Goal: Task Accomplishment & Management: Manage account settings

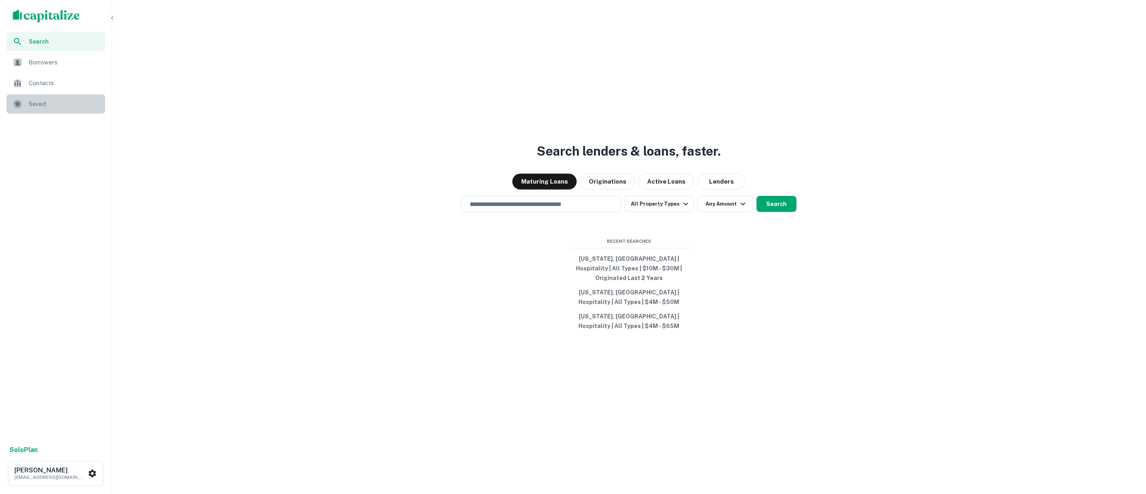
click at [37, 106] on span "Saved" at bounding box center [65, 104] width 72 height 10
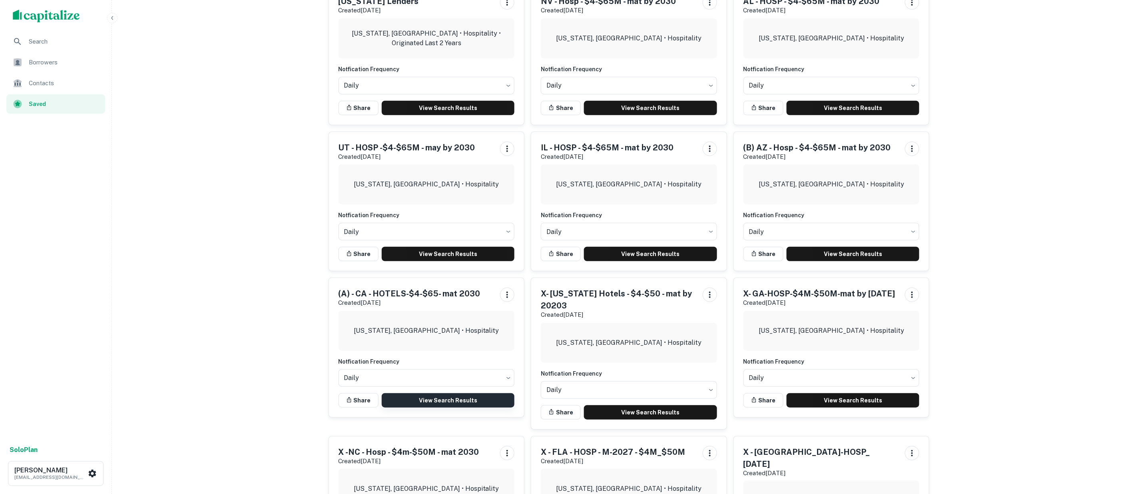
scroll to position [89, 0]
click at [445, 399] on link "View Search Results" at bounding box center [448, 400] width 133 height 14
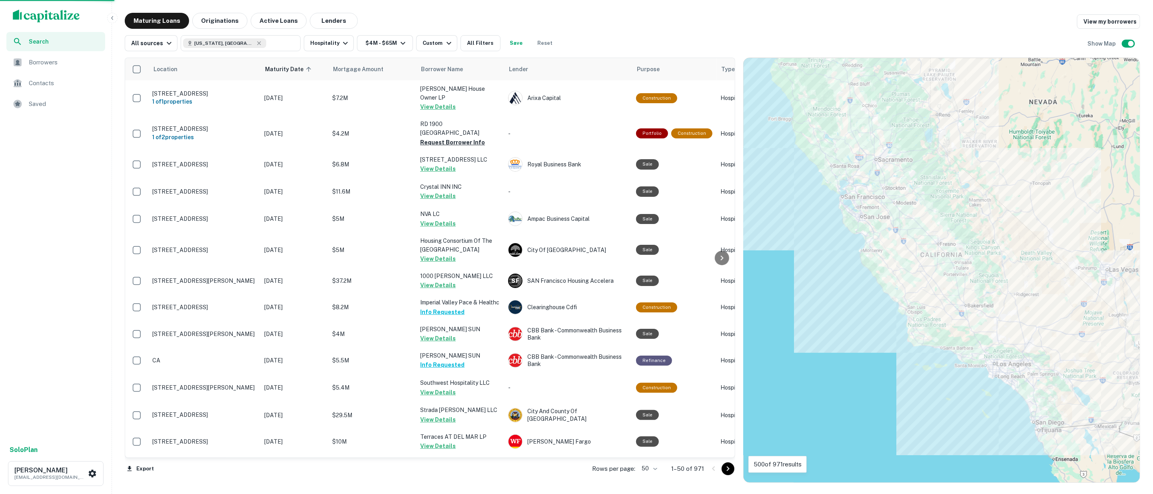
drag, startPoint x: 39, startPoint y: 102, endPoint x: 42, endPoint y: 86, distance: 15.4
click at [39, 102] on span "Saved" at bounding box center [65, 104] width 72 height 10
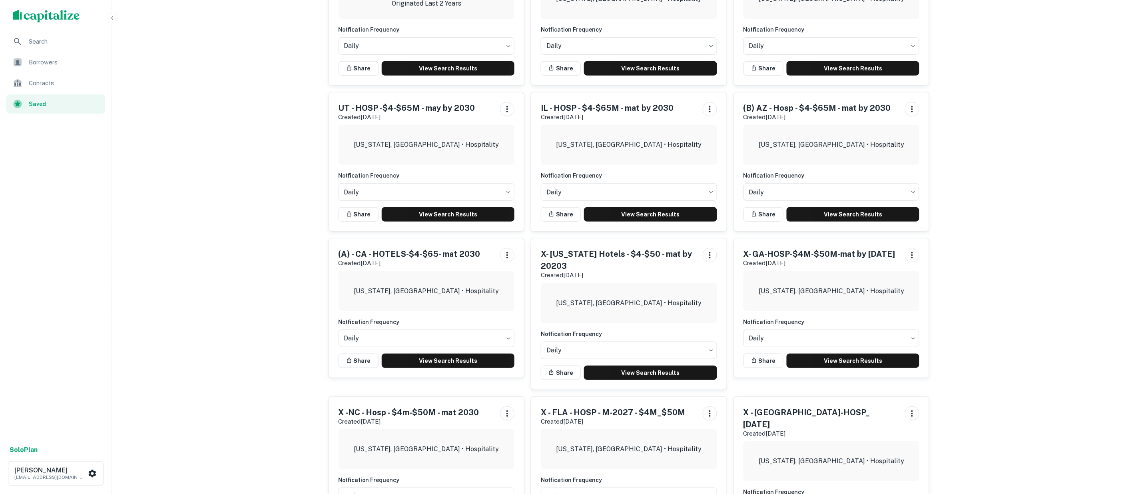
scroll to position [133, 0]
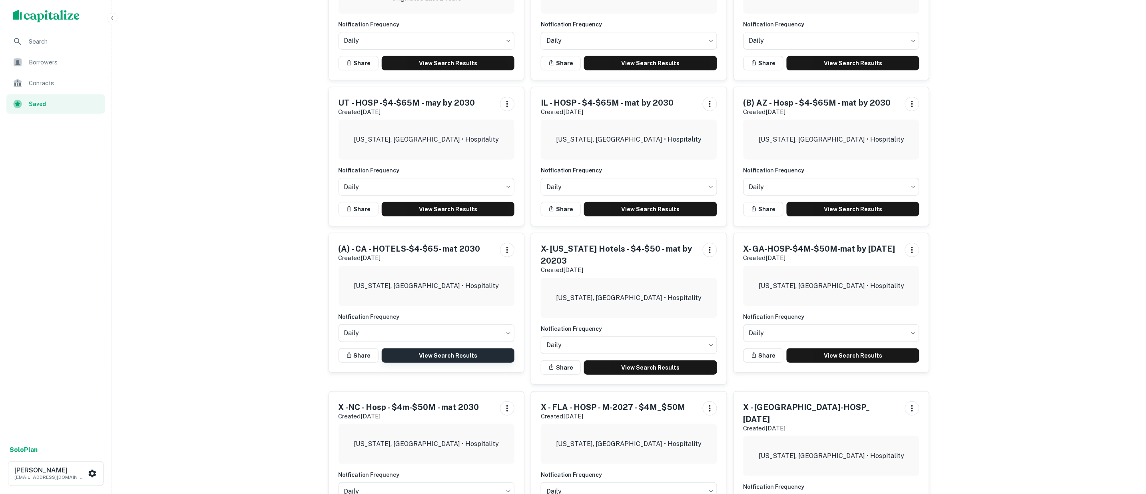
click at [428, 355] on link "View Search Results" at bounding box center [448, 355] width 133 height 14
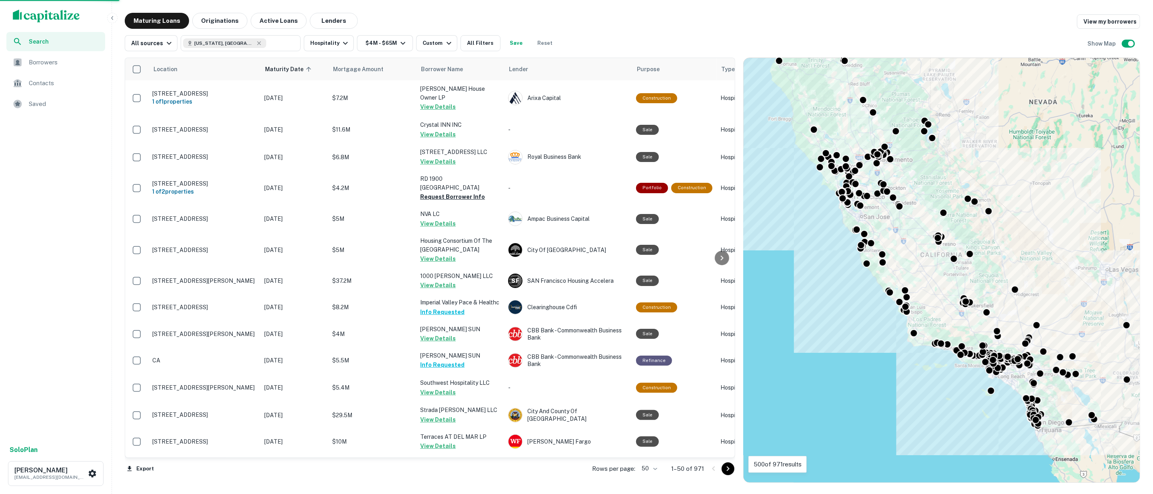
click at [656, 468] on body "Search Borrowers Contacts Saved Solo Plan [PERSON_NAME] [EMAIL_ADDRESS][DOMAIN_…" at bounding box center [576, 247] width 1153 height 494
click at [649, 476] on li "100" at bounding box center [649, 477] width 23 height 14
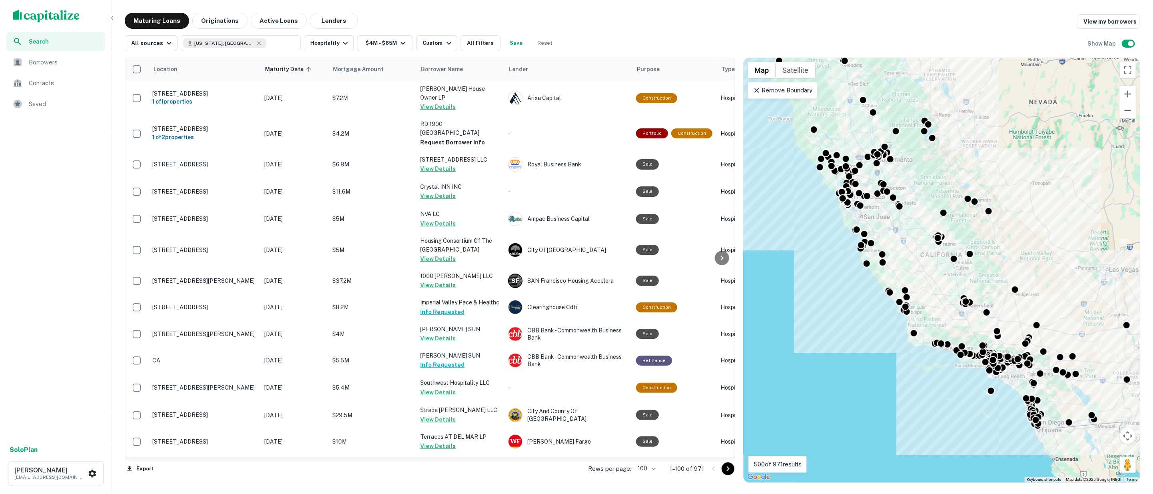
click at [726, 466] on icon "Go to next page" at bounding box center [728, 469] width 10 height 10
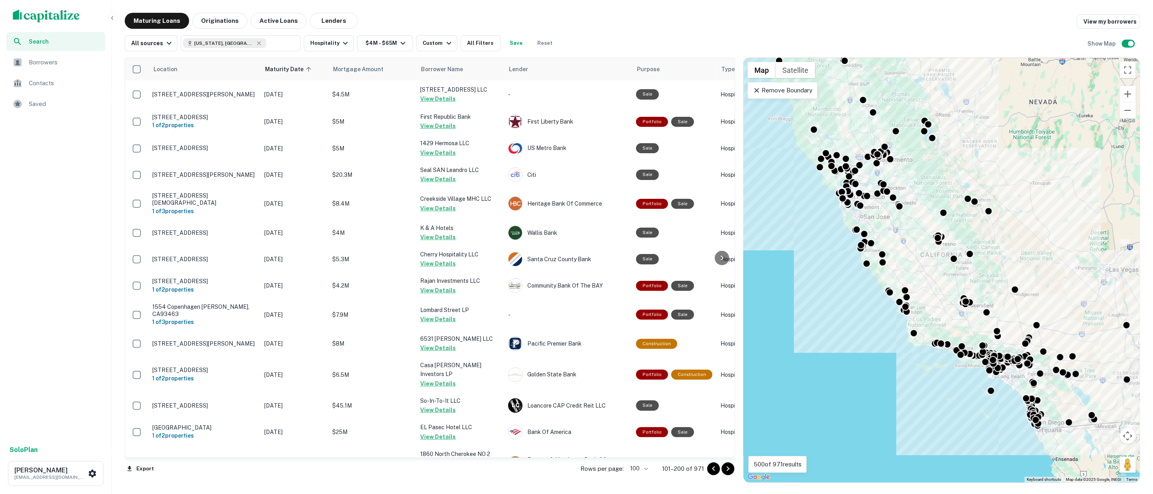
click at [728, 468] on icon "Go to next page" at bounding box center [728, 469] width 10 height 10
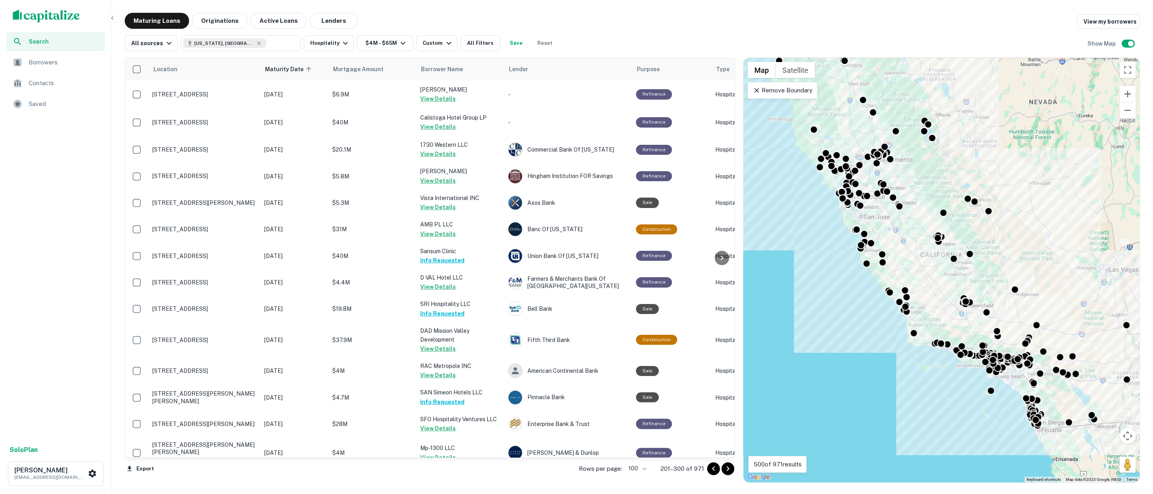
click at [726, 469] on icon "Go to next page" at bounding box center [728, 469] width 10 height 10
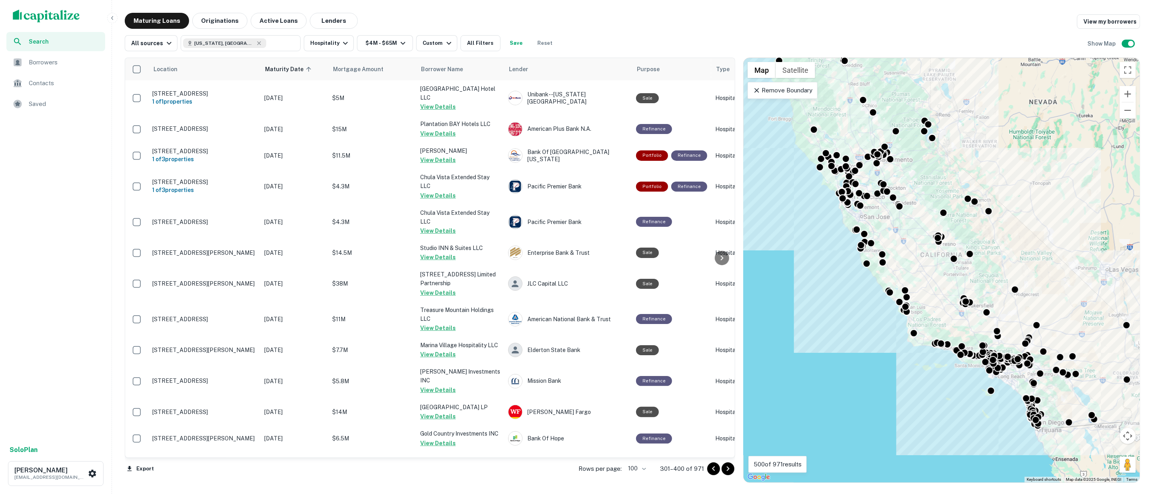
click at [728, 469] on icon "Go to next page" at bounding box center [728, 468] width 3 height 5
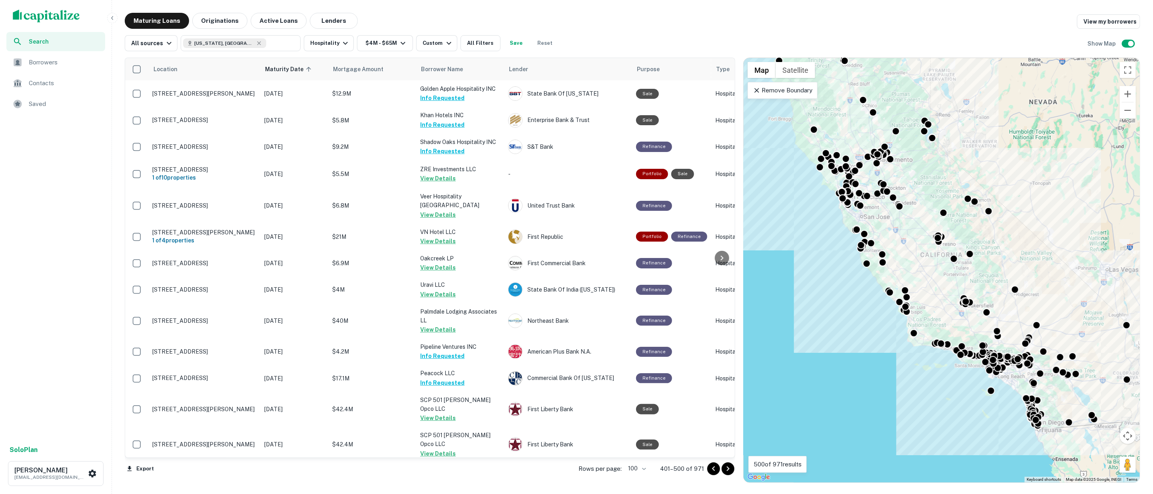
click at [729, 469] on icon "Go to next page" at bounding box center [728, 469] width 10 height 10
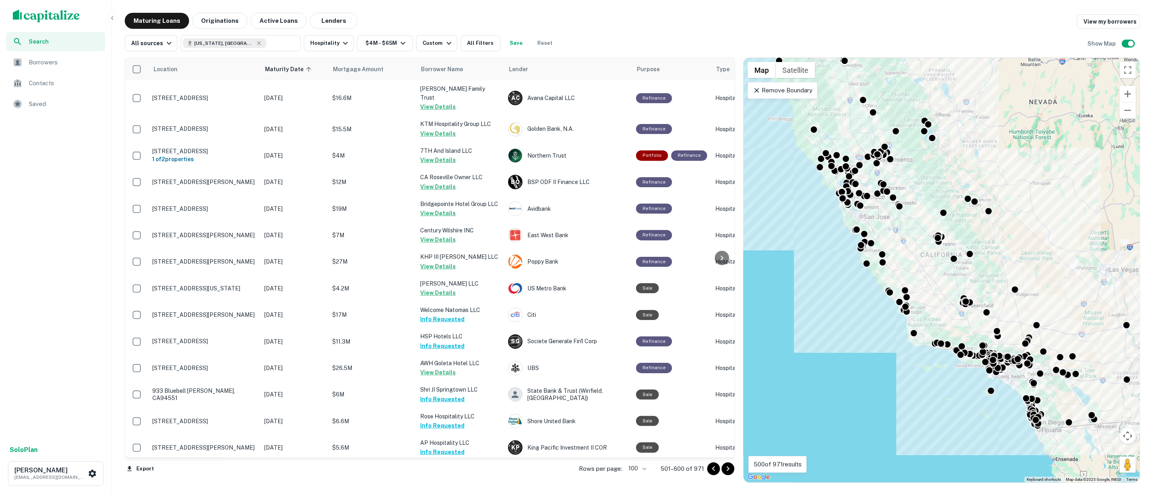
click at [729, 466] on icon "Go to next page" at bounding box center [728, 469] width 10 height 10
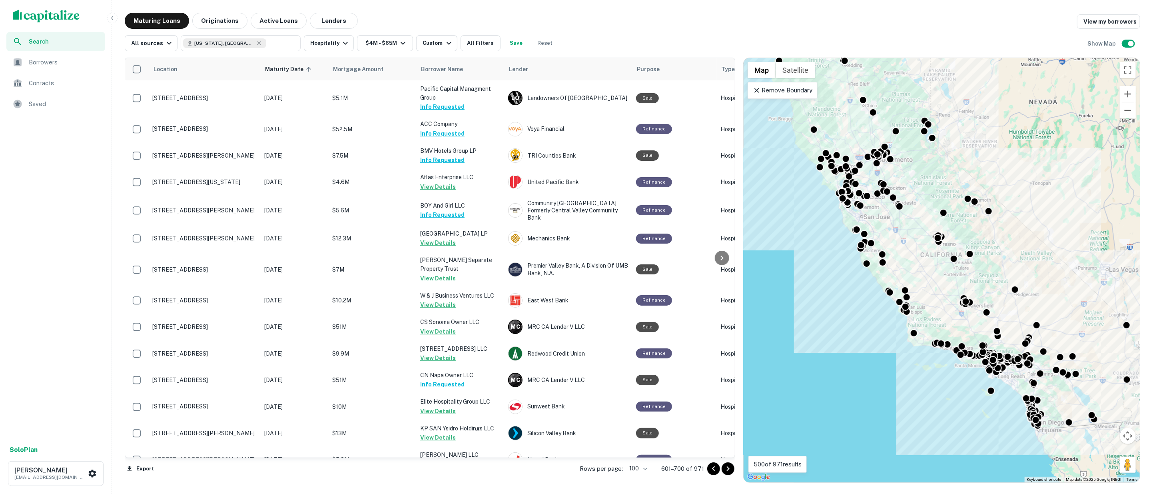
click at [728, 469] on icon "Go to next page" at bounding box center [728, 468] width 3 height 5
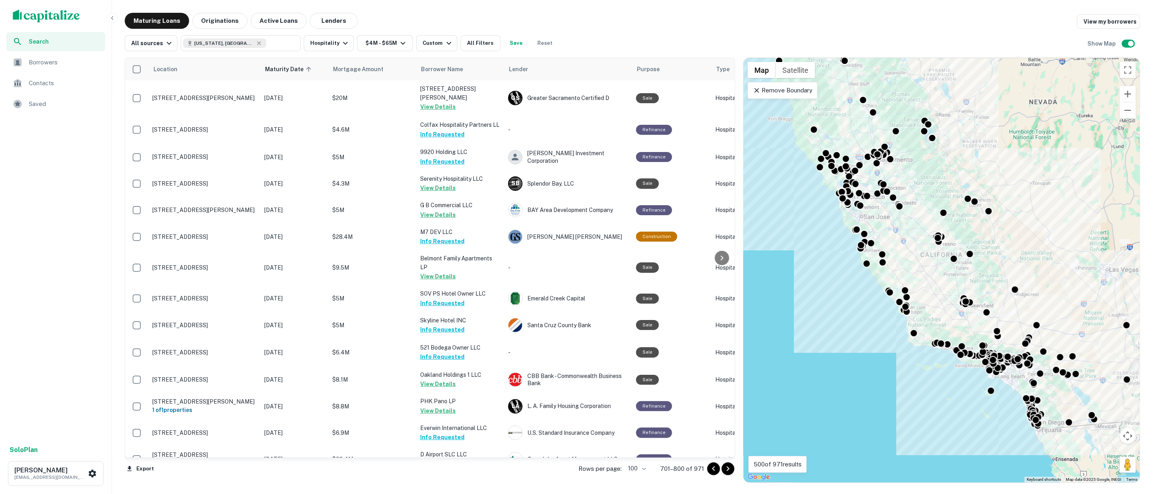
click at [728, 468] on icon "Go to next page" at bounding box center [728, 469] width 10 height 10
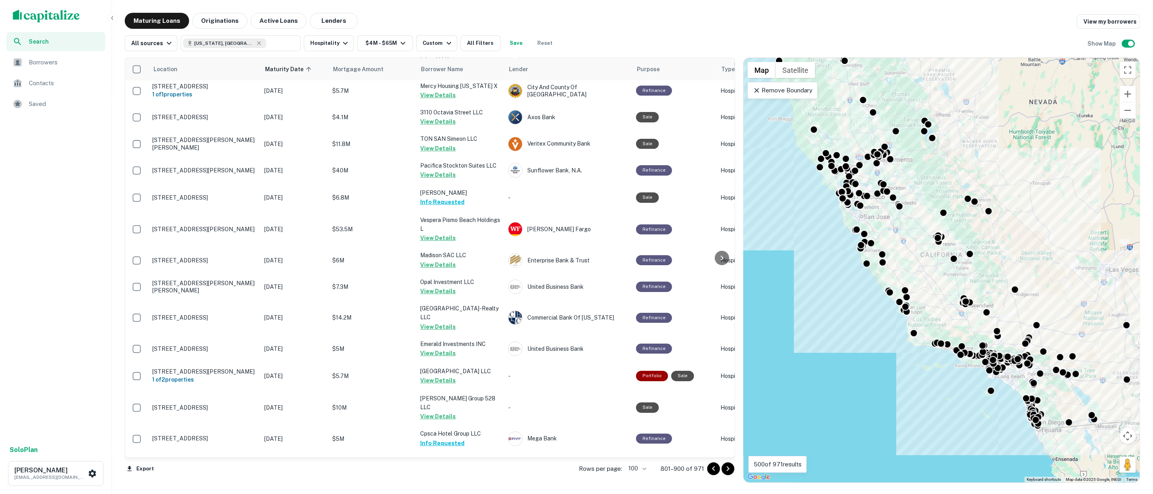
scroll to position [2386, 0]
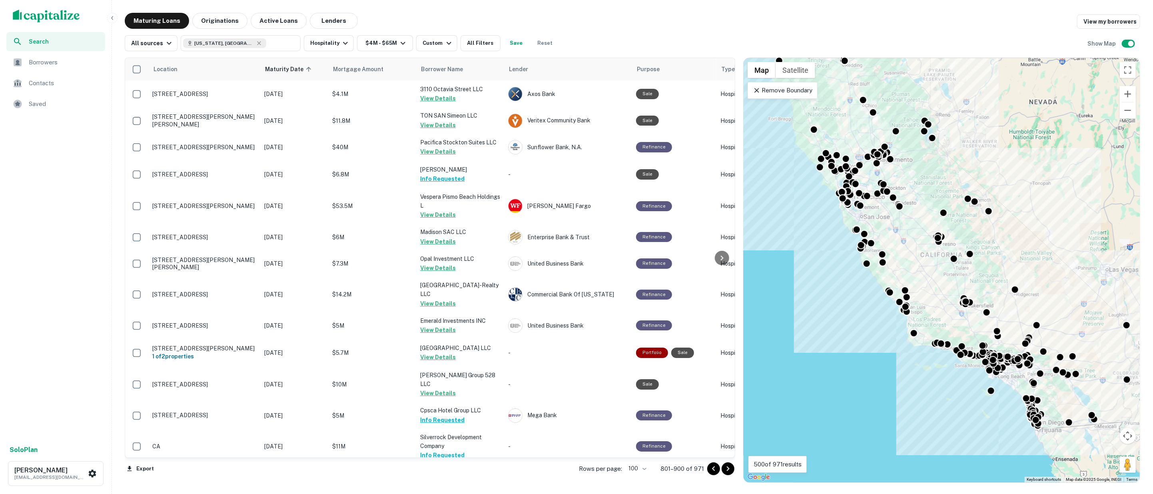
click at [728, 468] on icon "Go to next page" at bounding box center [728, 468] width 3 height 5
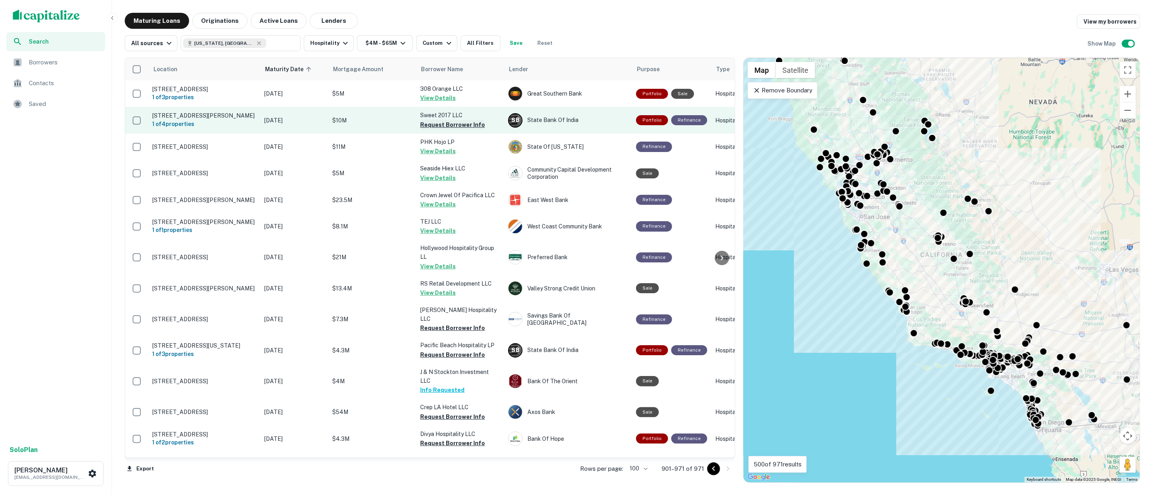
click at [449, 125] on button "Request Borrower Info" at bounding box center [452, 125] width 65 height 10
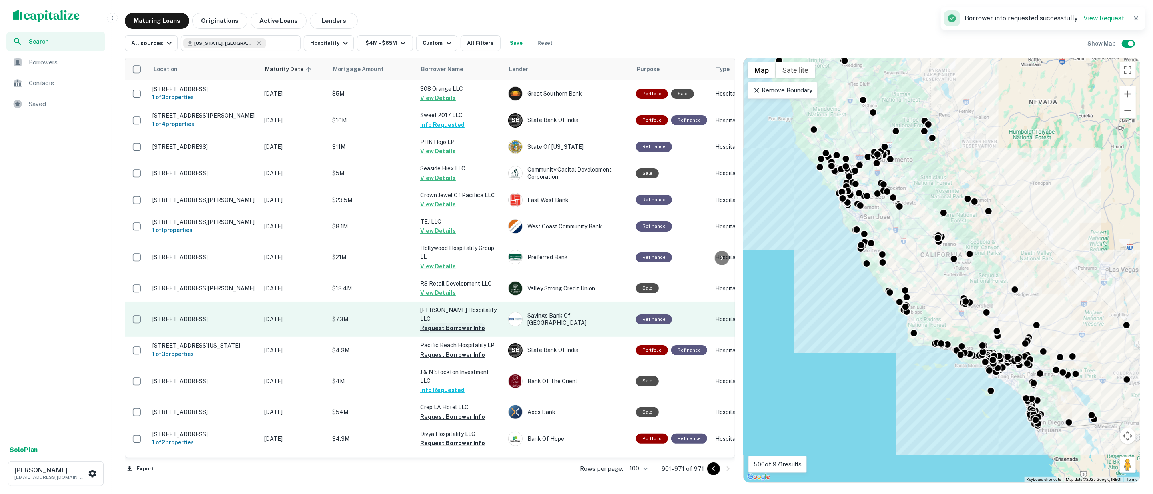
click at [444, 327] on button "Request Borrower Info" at bounding box center [452, 328] width 65 height 10
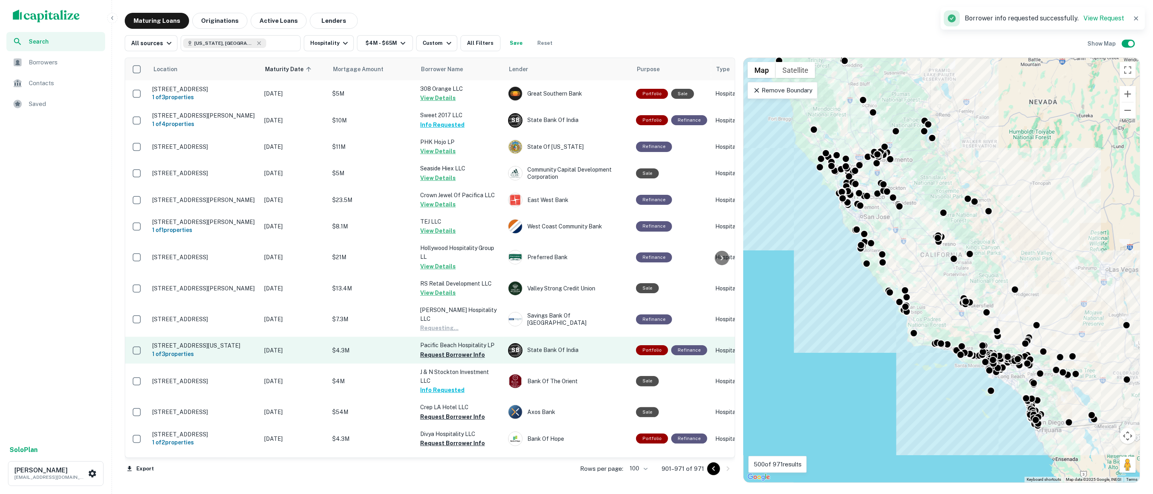
click at [447, 352] on button "Request Borrower Info" at bounding box center [452, 355] width 65 height 10
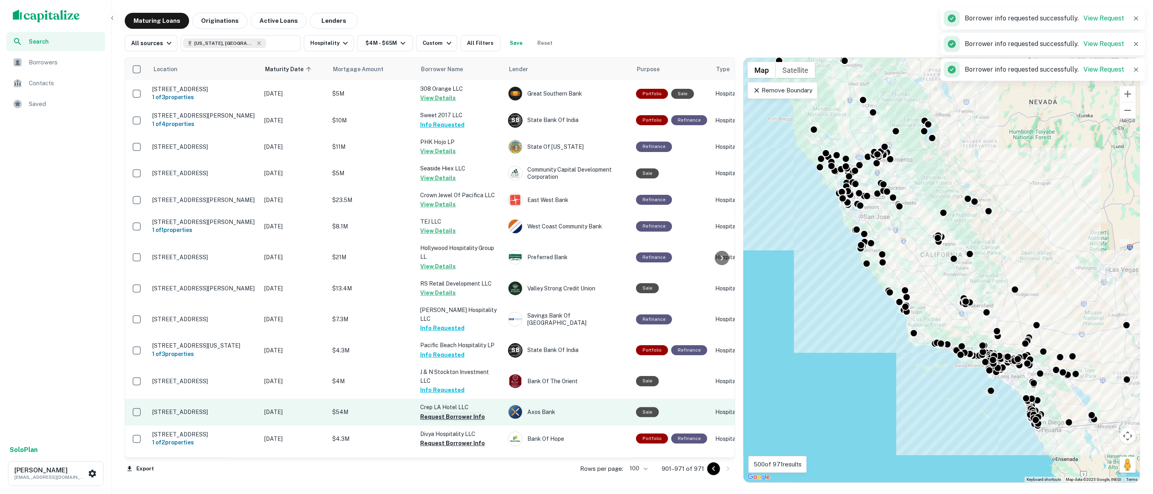
click at [451, 412] on button "Request Borrower Info" at bounding box center [452, 417] width 65 height 10
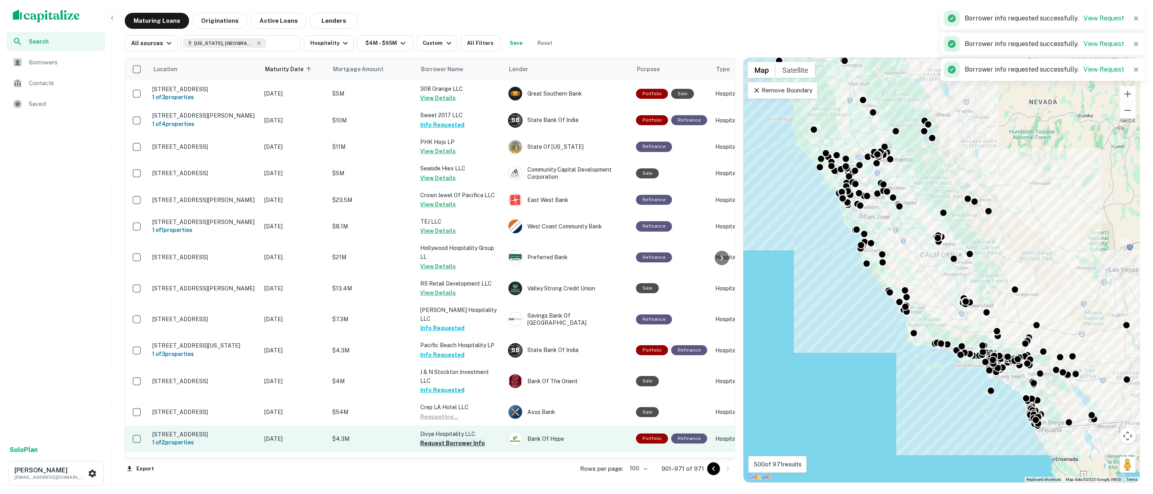
click at [452, 438] on button "Request Borrower Info" at bounding box center [452, 443] width 65 height 10
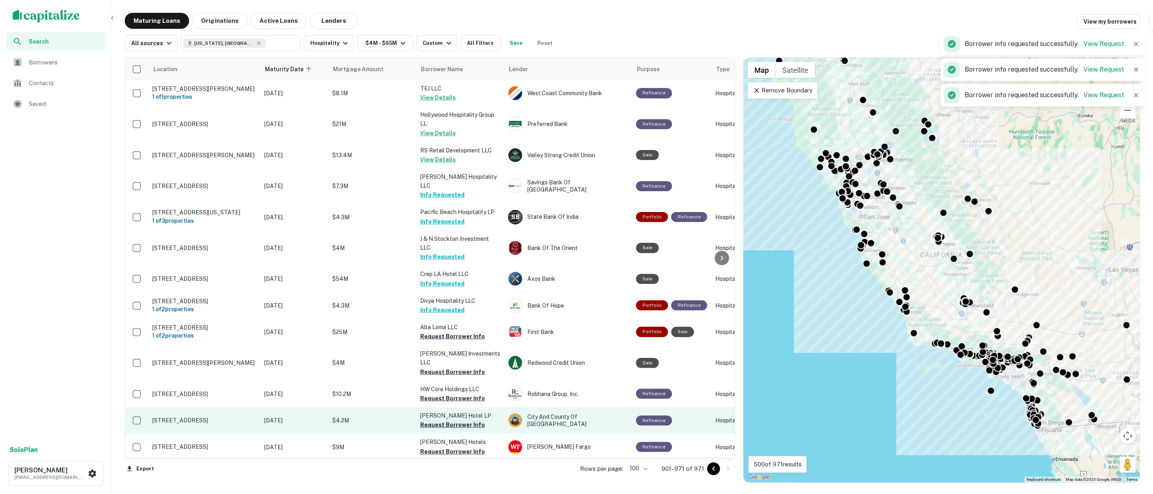
scroll to position [266, 0]
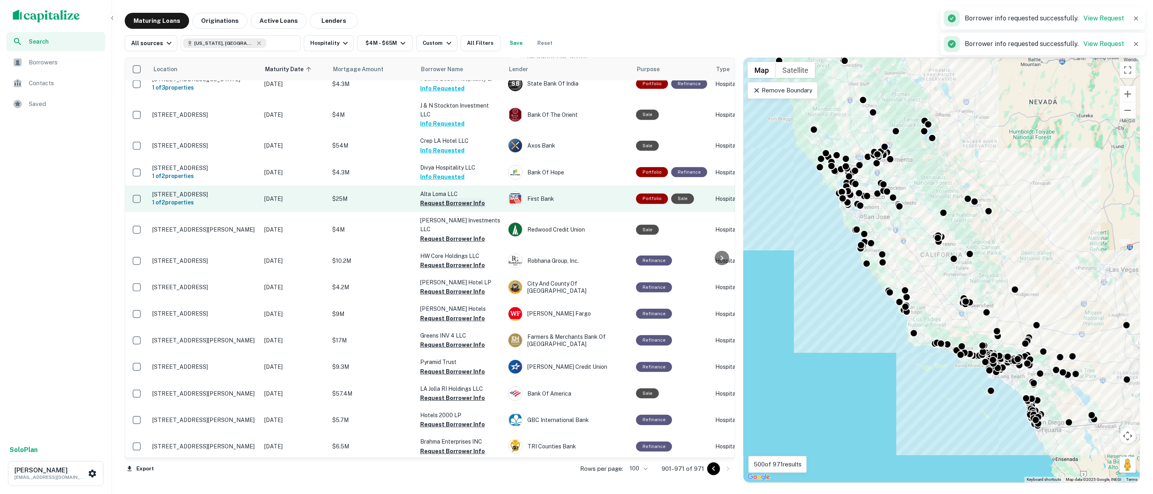
click at [434, 198] on button "Request Borrower Info" at bounding box center [452, 203] width 65 height 10
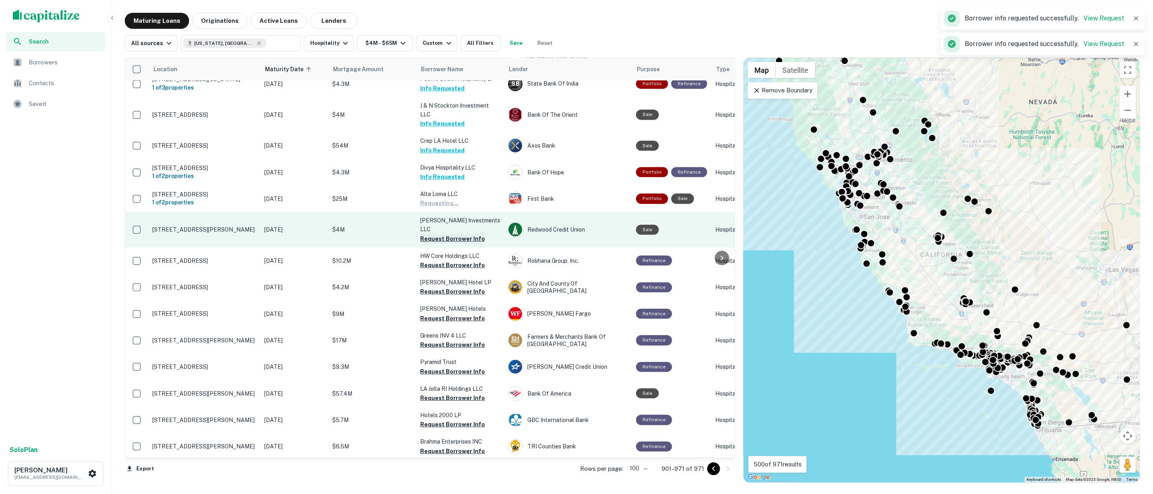
click at [441, 234] on button "Request Borrower Info" at bounding box center [452, 239] width 65 height 10
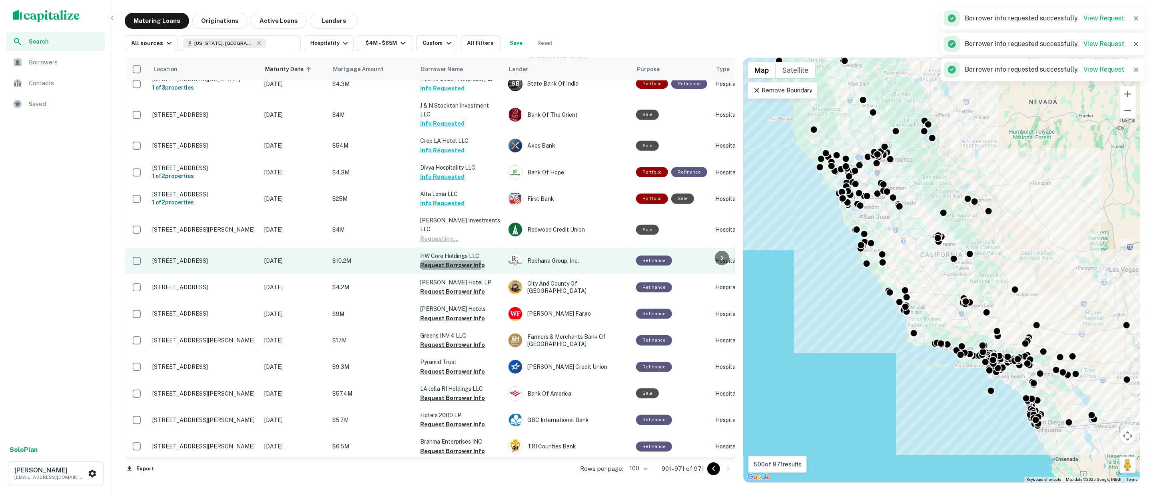
click at [444, 260] on button "Request Borrower Info" at bounding box center [452, 265] width 65 height 10
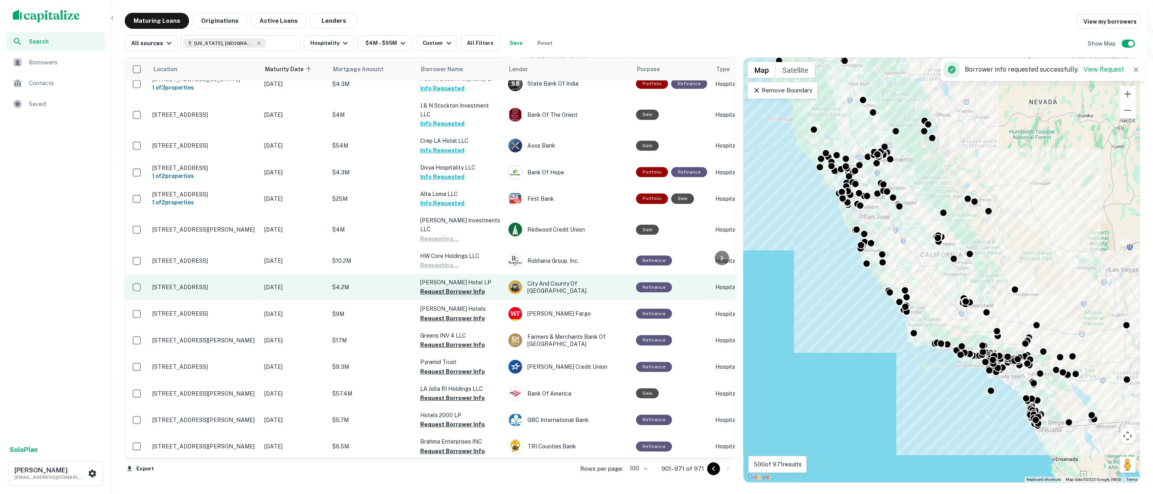
click at [449, 287] on button "Request Borrower Info" at bounding box center [452, 292] width 65 height 10
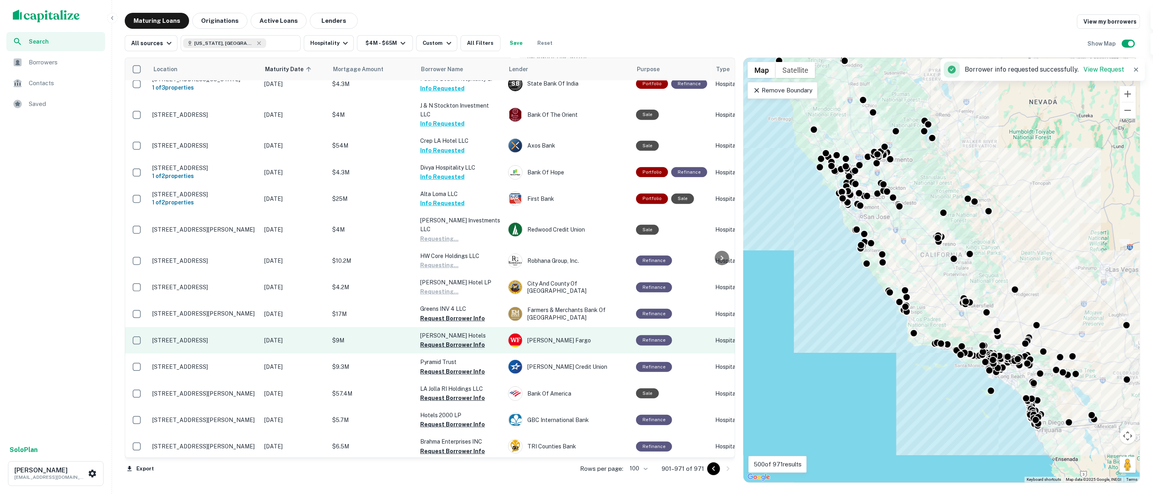
click at [456, 340] on button "Request Borrower Info" at bounding box center [452, 345] width 65 height 10
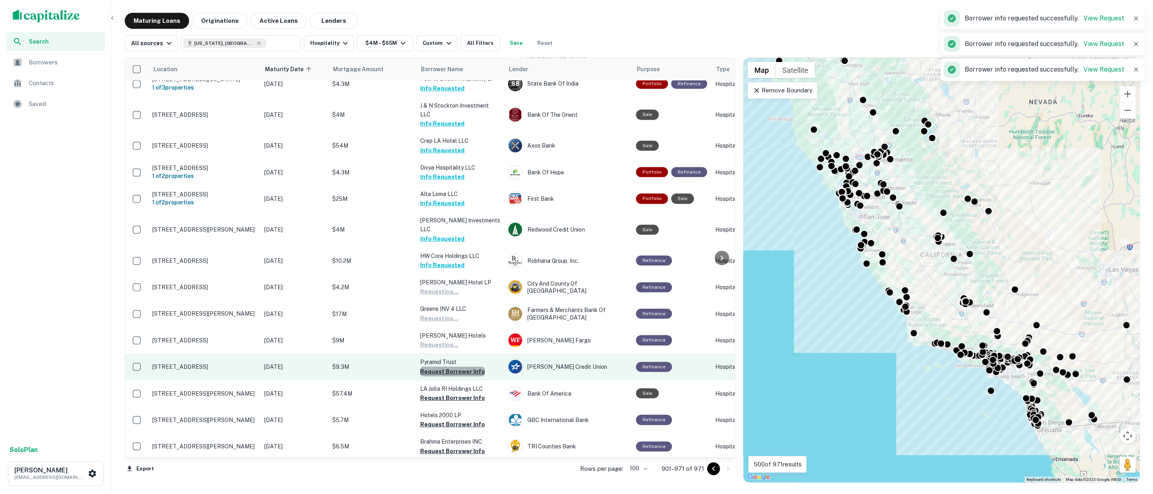
click at [454, 367] on button "Request Borrower Info" at bounding box center [452, 372] width 65 height 10
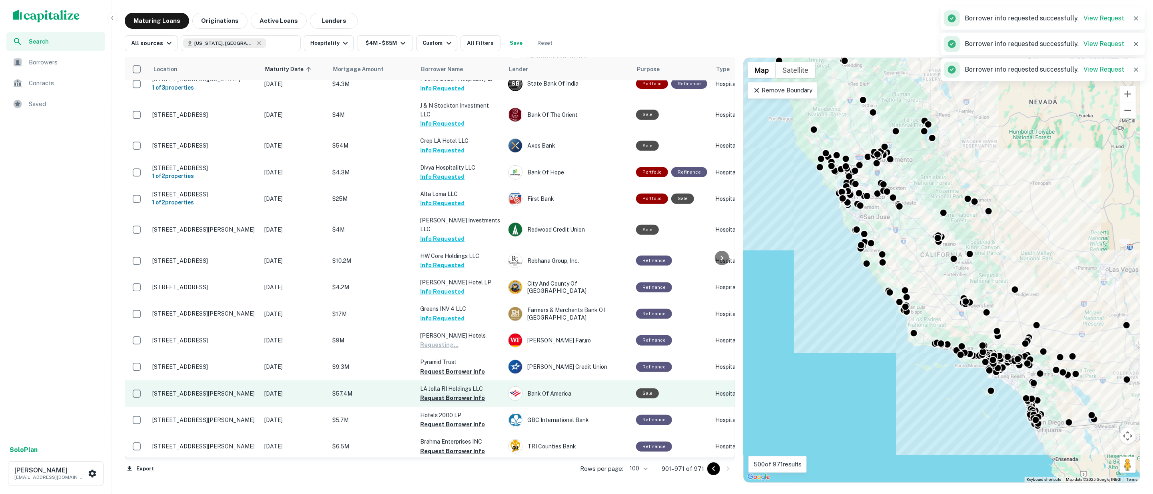
click at [454, 393] on button "Request Borrower Info" at bounding box center [452, 398] width 65 height 10
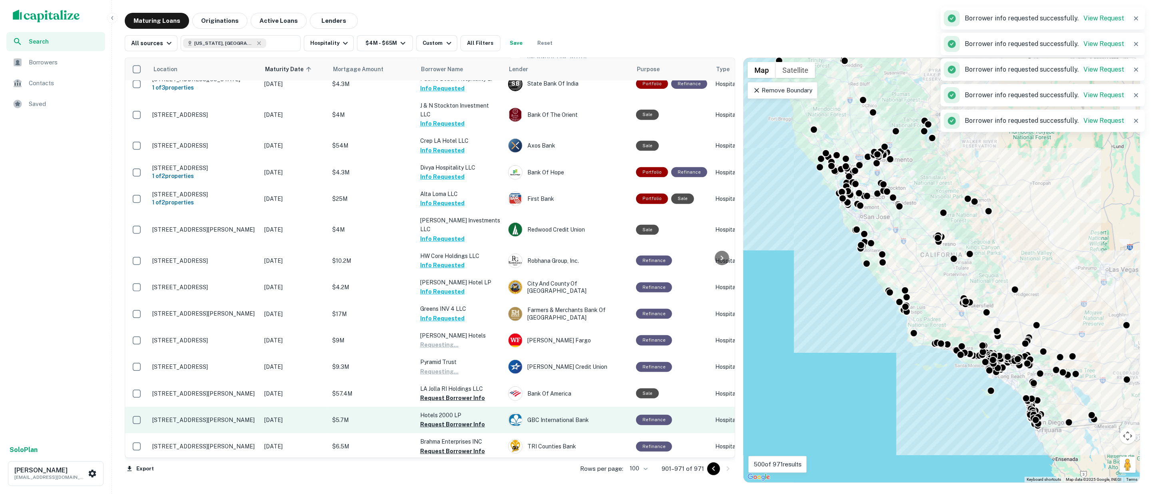
click at [454, 419] on button "Request Borrower Info" at bounding box center [452, 424] width 65 height 10
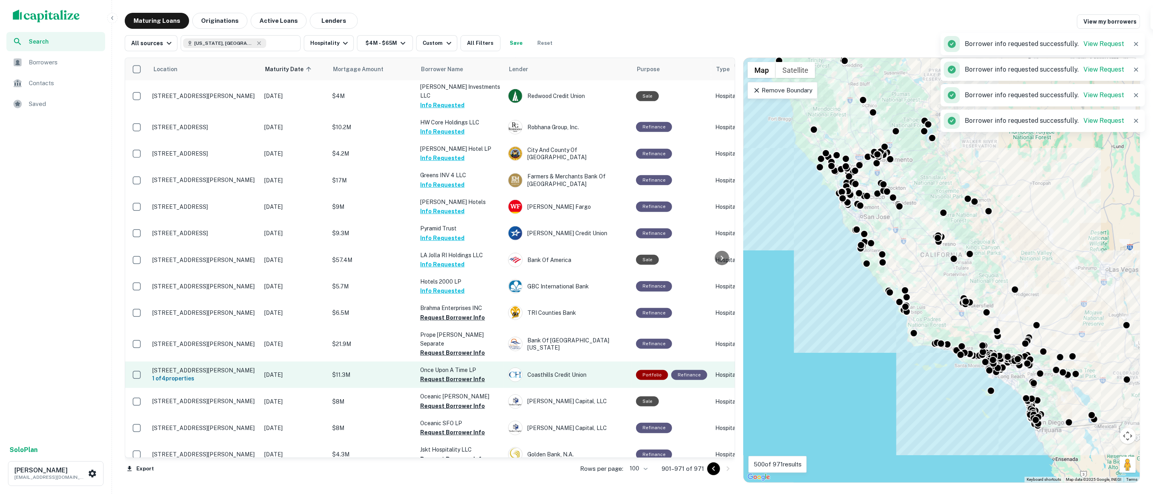
scroll to position [488, 0]
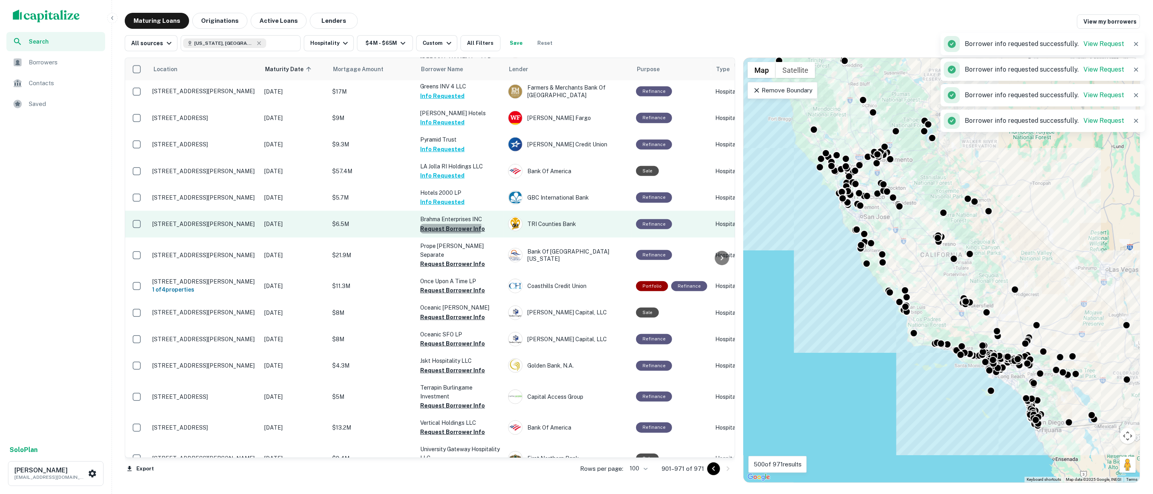
click at [431, 224] on button "Request Borrower Info" at bounding box center [452, 229] width 65 height 10
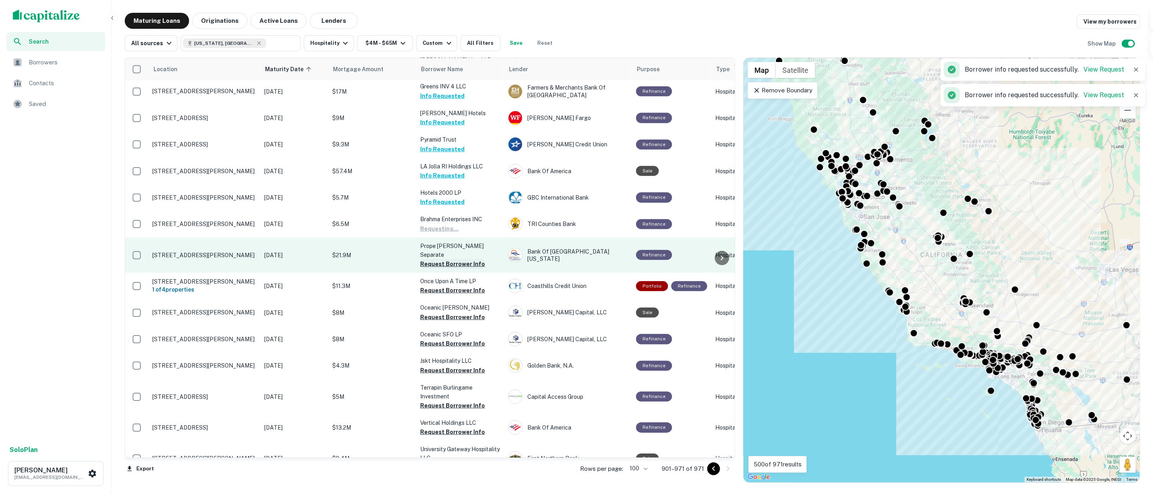
click at [434, 259] on button "Request Borrower Info" at bounding box center [452, 264] width 65 height 10
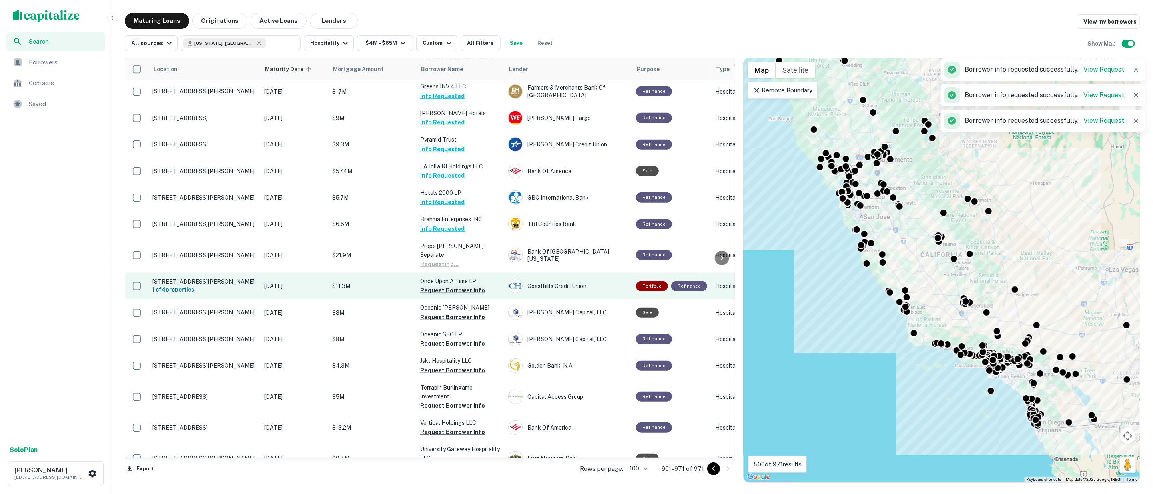
click at [439, 285] on button "Request Borrower Info" at bounding box center [452, 290] width 65 height 10
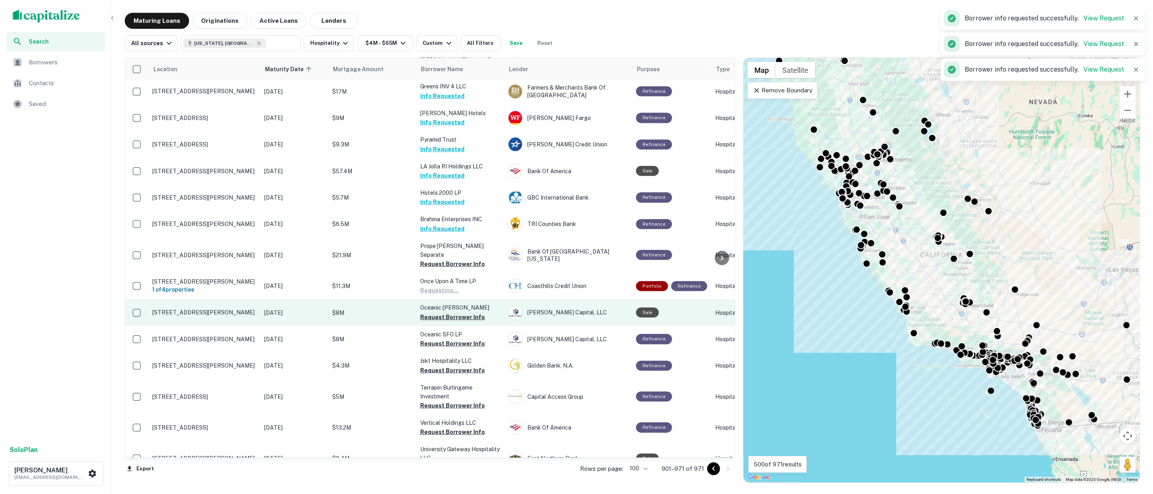
click at [441, 312] on button "Request Borrower Info" at bounding box center [452, 317] width 65 height 10
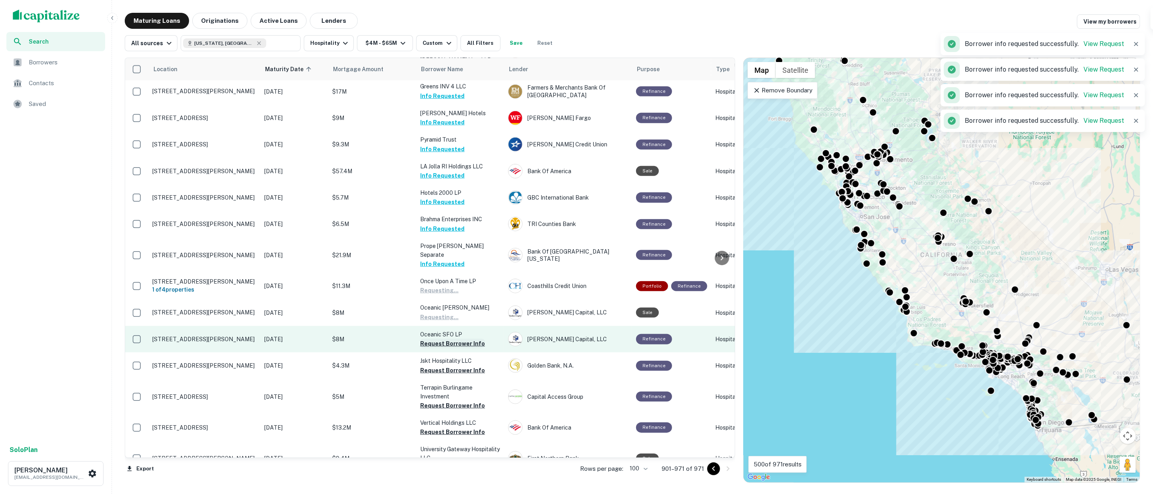
click at [441, 339] on button "Request Borrower Info" at bounding box center [452, 344] width 65 height 10
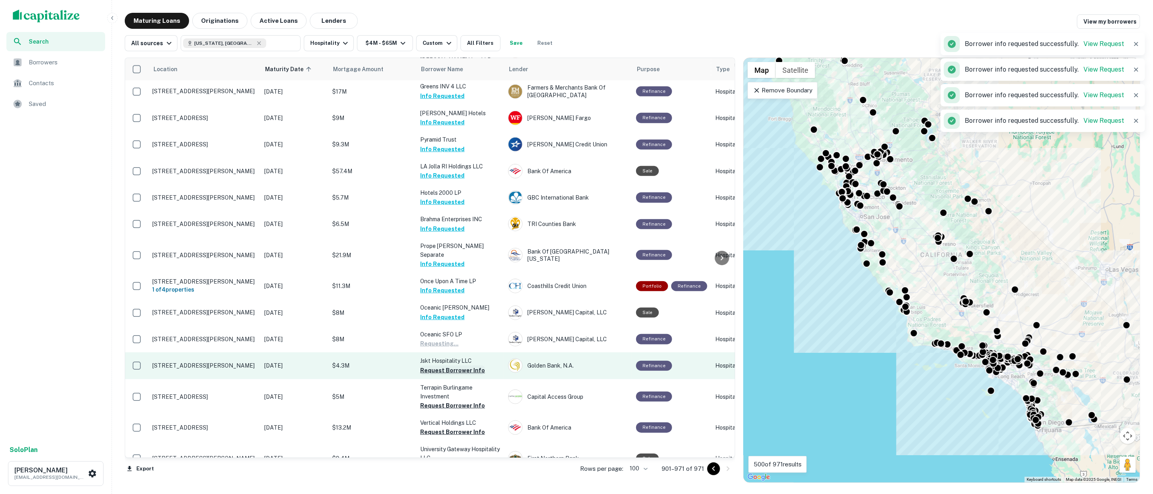
click at [445, 365] on button "Request Borrower Info" at bounding box center [452, 370] width 65 height 10
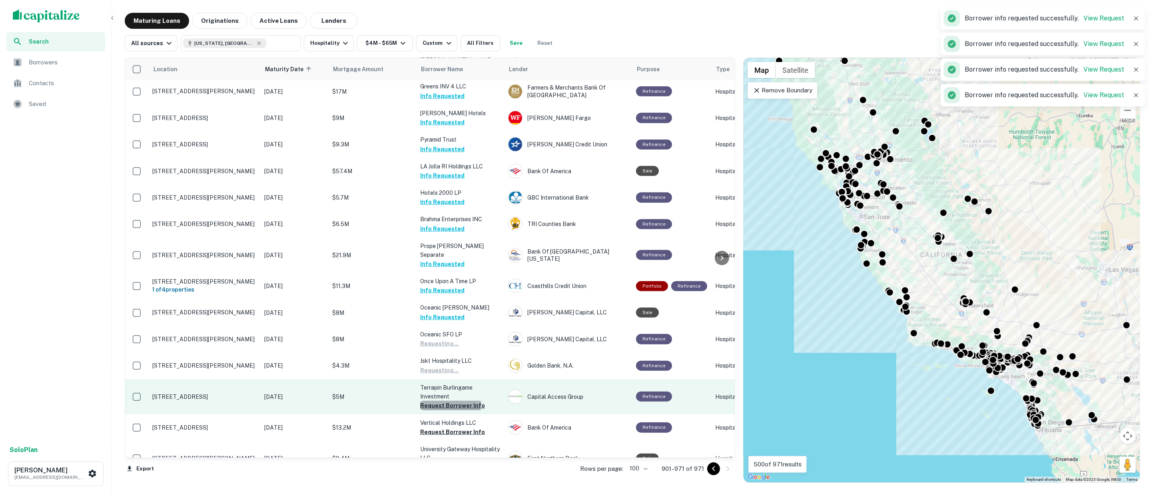
click at [445, 401] on button "Request Borrower Info" at bounding box center [452, 406] width 65 height 10
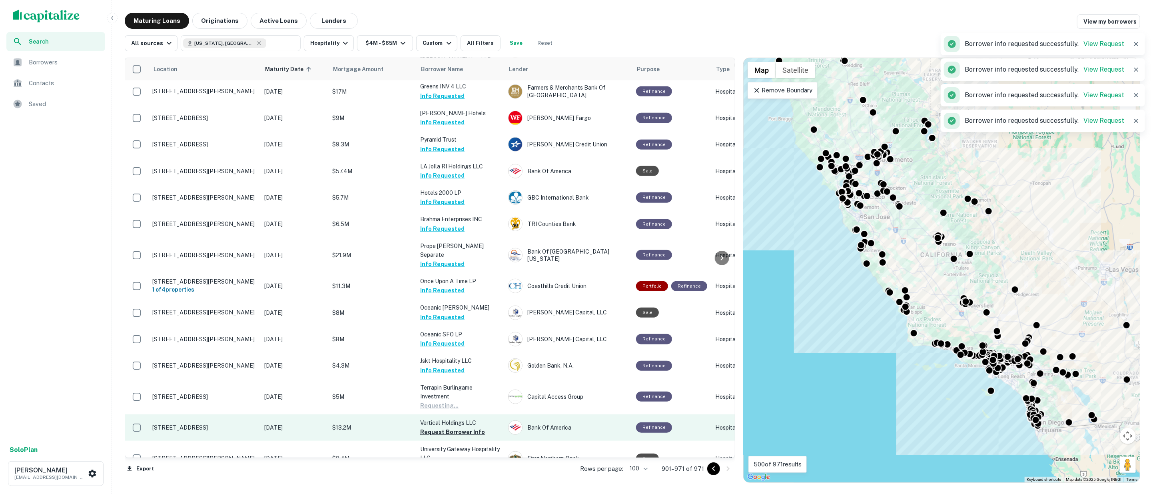
scroll to position [622, 0]
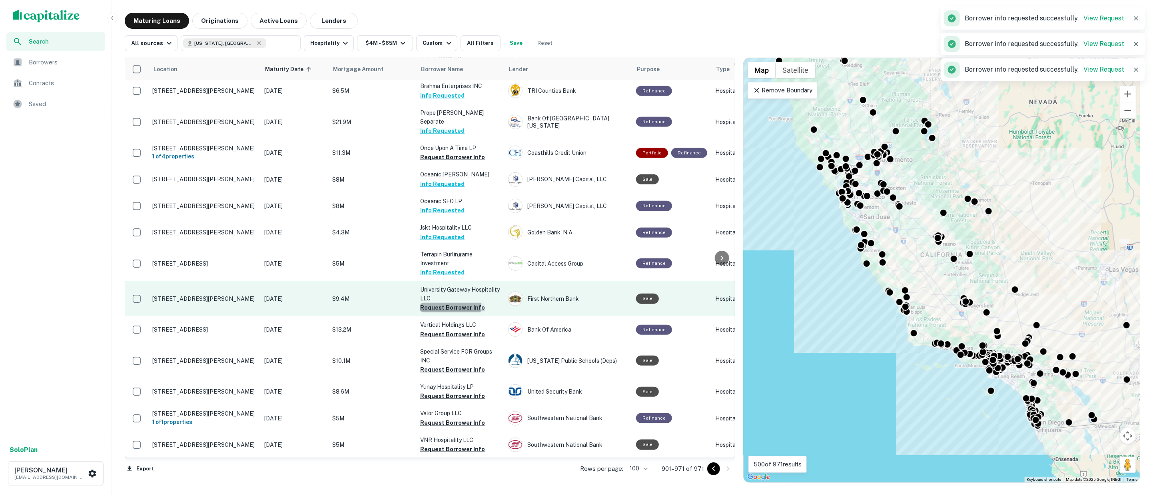
click at [441, 303] on button "Request Borrower Info" at bounding box center [452, 308] width 65 height 10
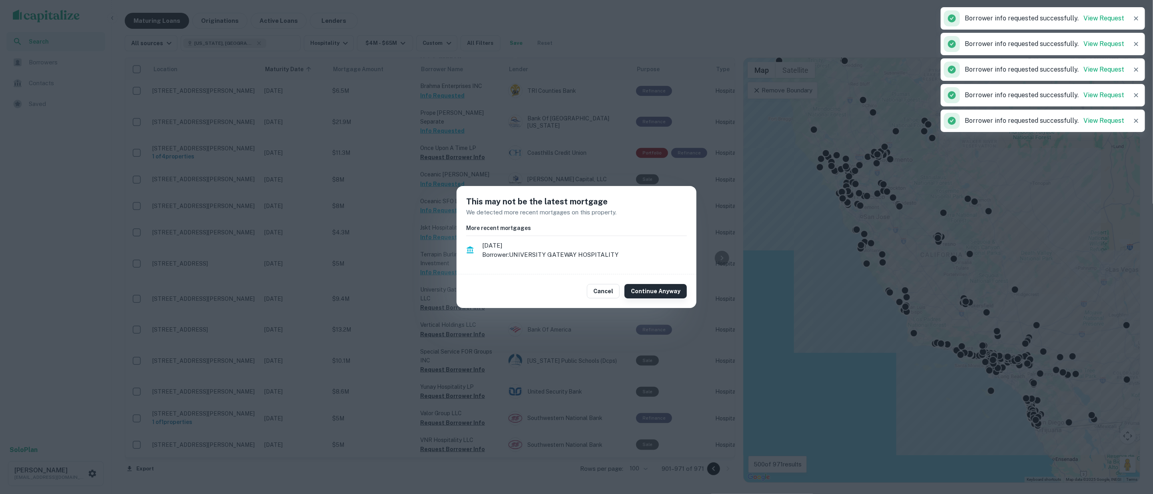
click at [655, 290] on button "Continue Anyway" at bounding box center [655, 291] width 62 height 14
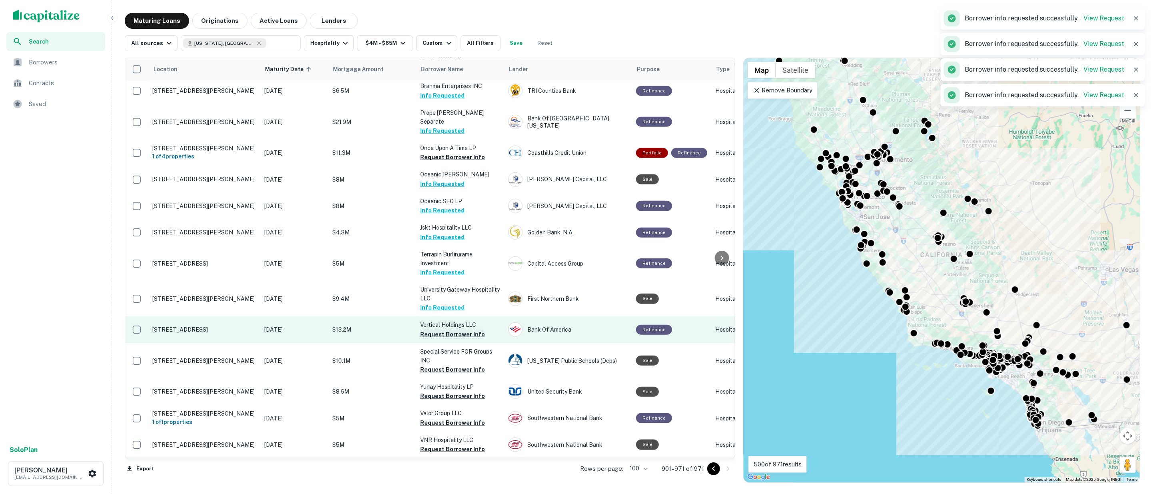
click at [447, 329] on button "Request Borrower Info" at bounding box center [452, 334] width 65 height 10
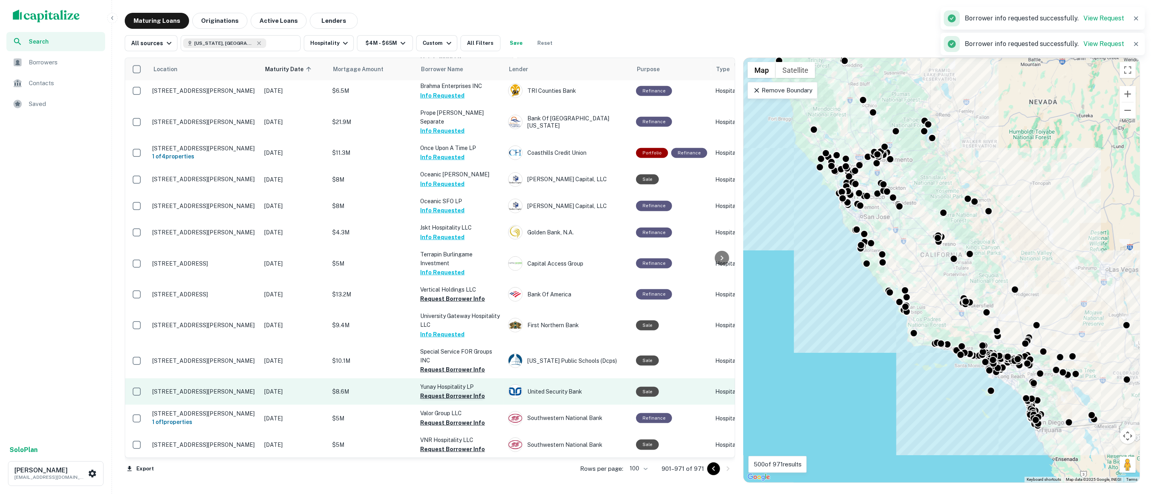
click at [440, 391] on button "Request Borrower Info" at bounding box center [452, 396] width 65 height 10
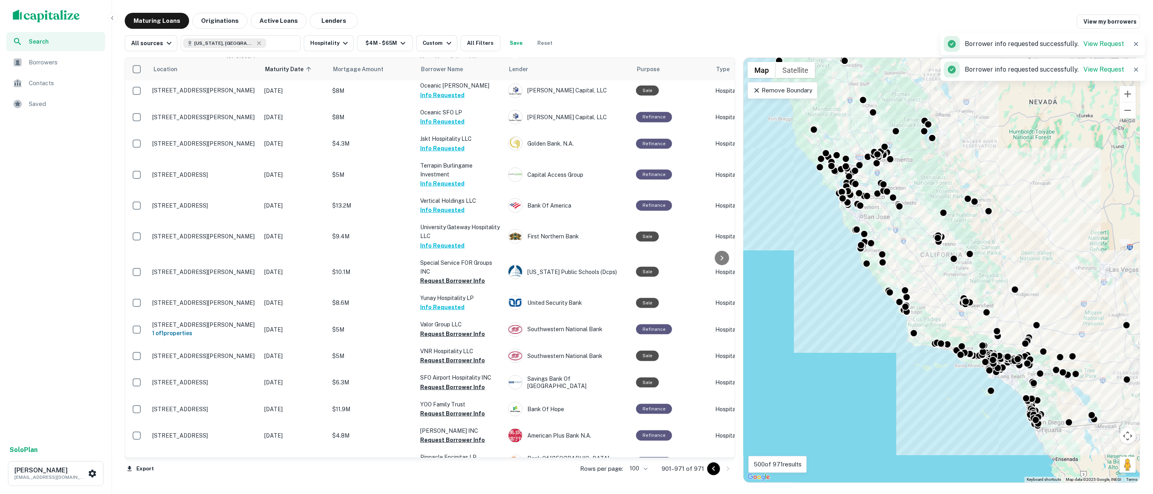
scroll to position [844, 0]
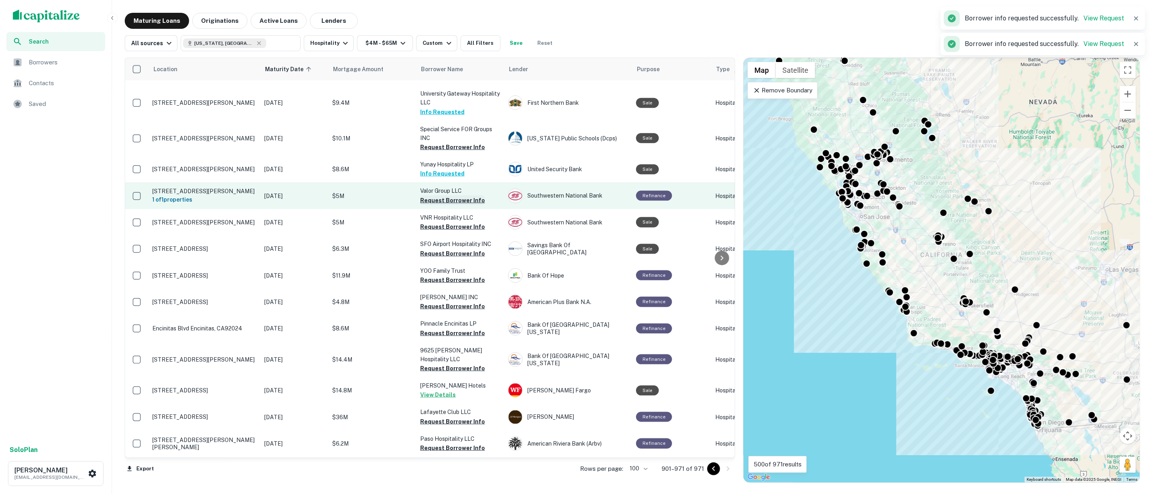
click at [440, 195] on button "Request Borrower Info" at bounding box center [452, 200] width 65 height 10
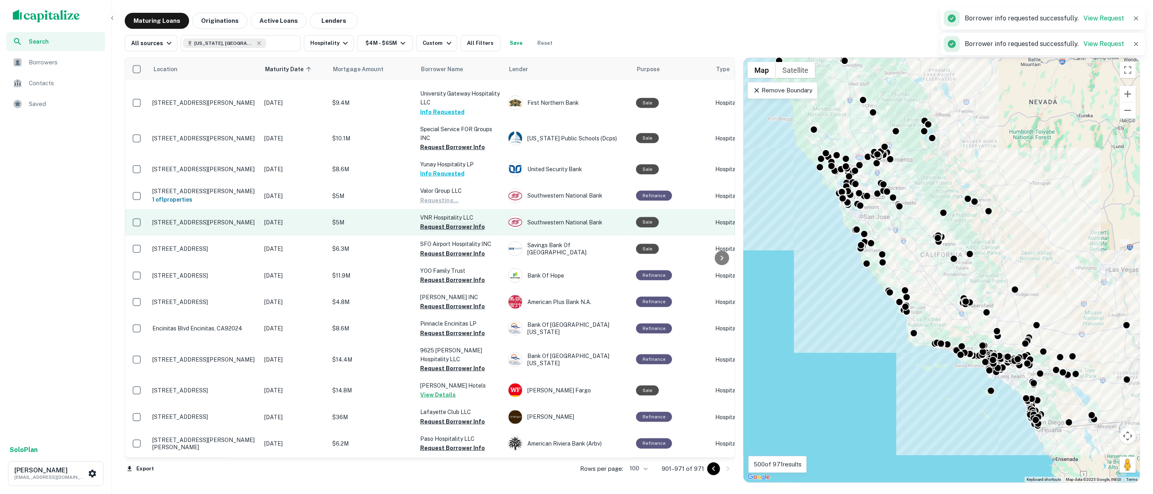
click at [442, 222] on button "Request Borrower Info" at bounding box center [452, 227] width 65 height 10
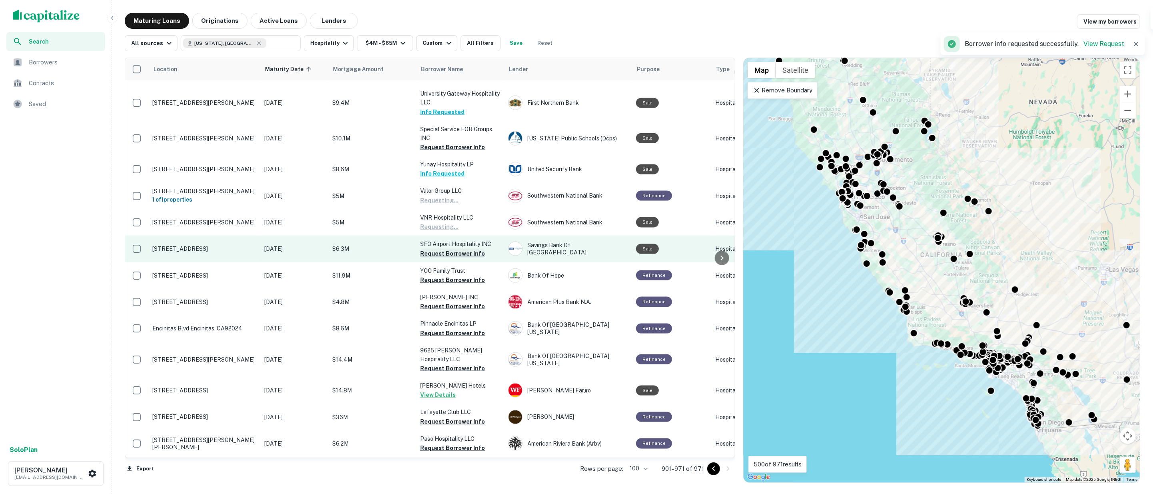
click at [440, 249] on button "Request Borrower Info" at bounding box center [452, 254] width 65 height 10
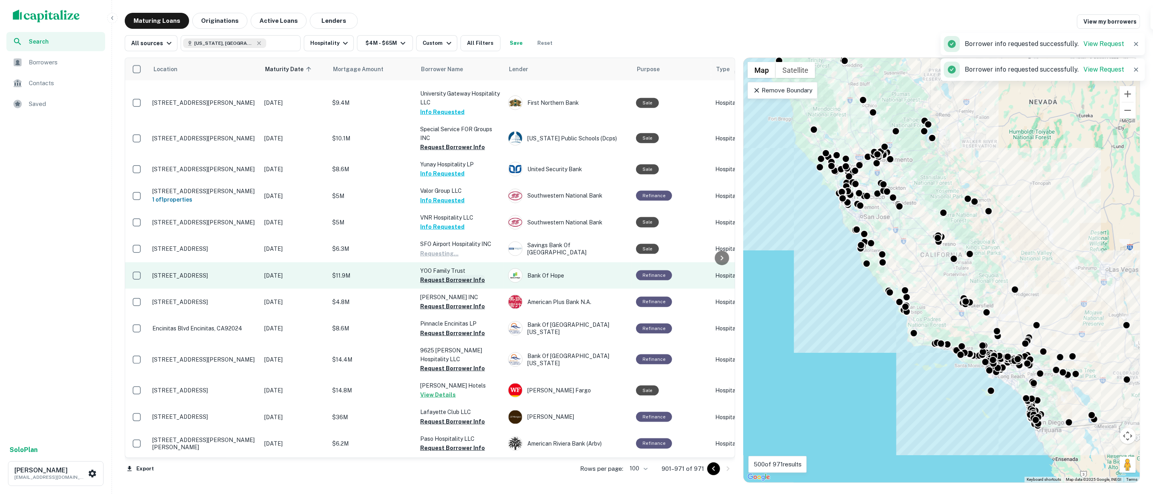
click at [440, 275] on button "Request Borrower Info" at bounding box center [452, 280] width 65 height 10
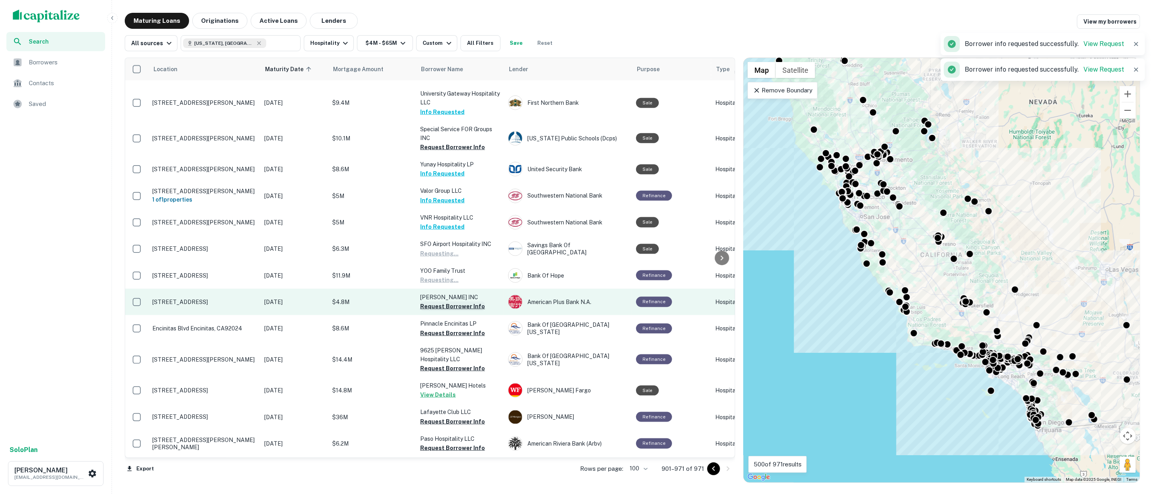
click at [443, 301] on button "Request Borrower Info" at bounding box center [452, 306] width 65 height 10
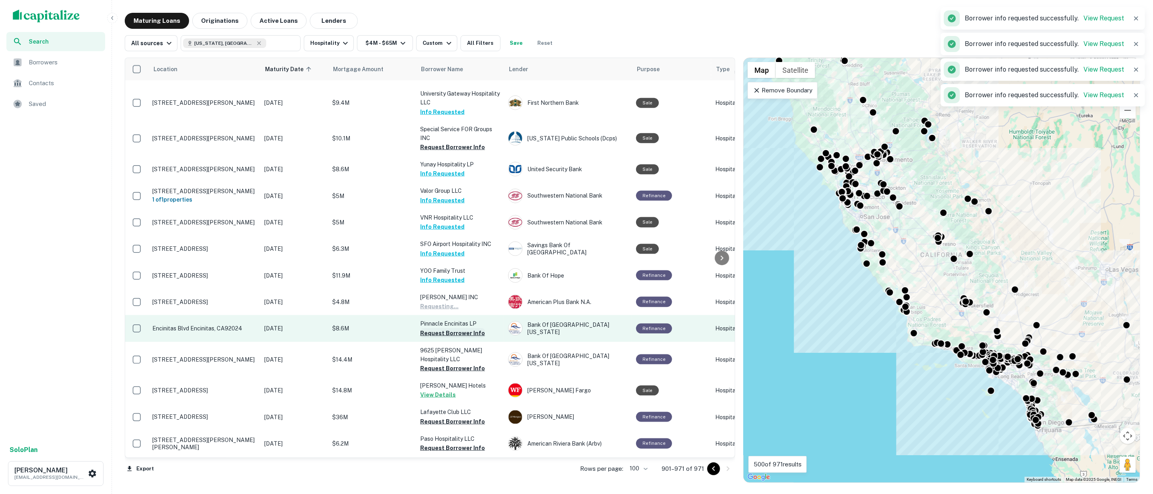
click at [443, 328] on button "Request Borrower Info" at bounding box center [452, 333] width 65 height 10
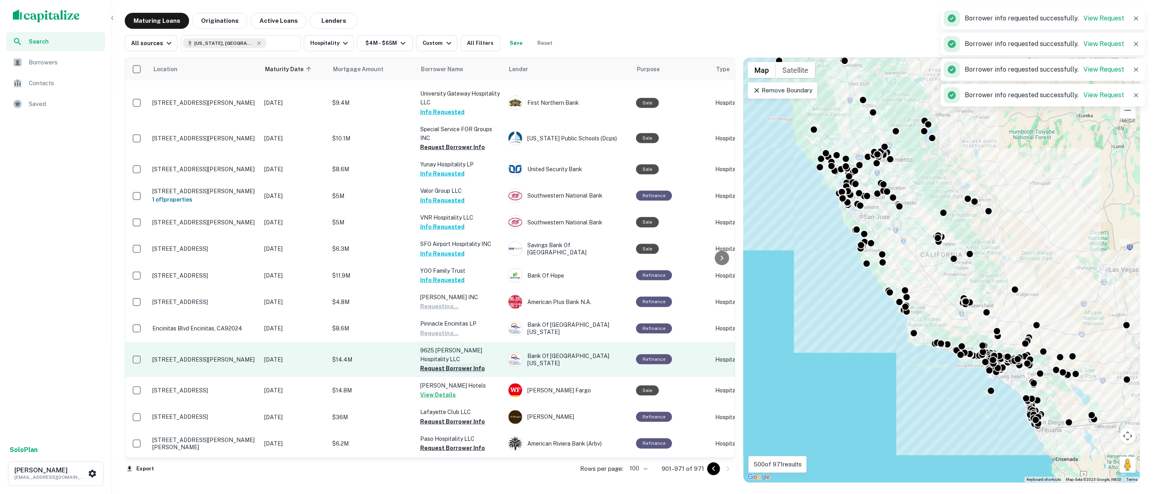
click at [445, 363] on button "Request Borrower Info" at bounding box center [452, 368] width 65 height 10
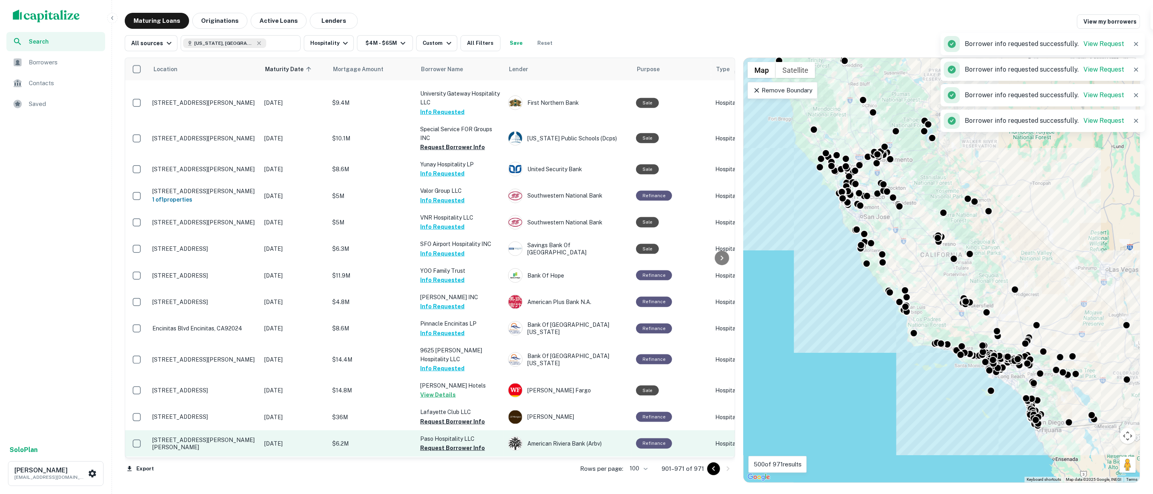
scroll to position [977, 0]
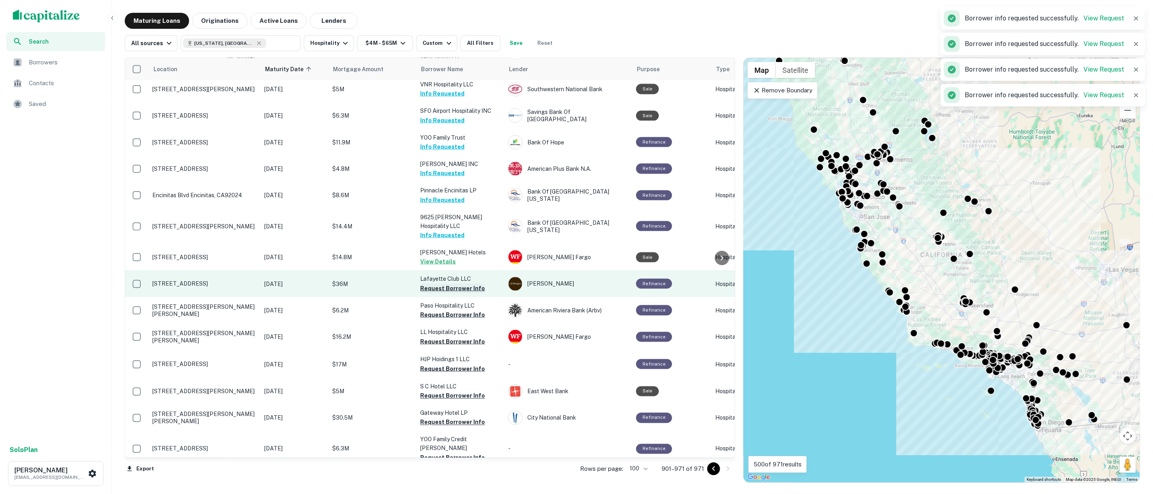
click at [433, 283] on button "Request Borrower Info" at bounding box center [452, 288] width 65 height 10
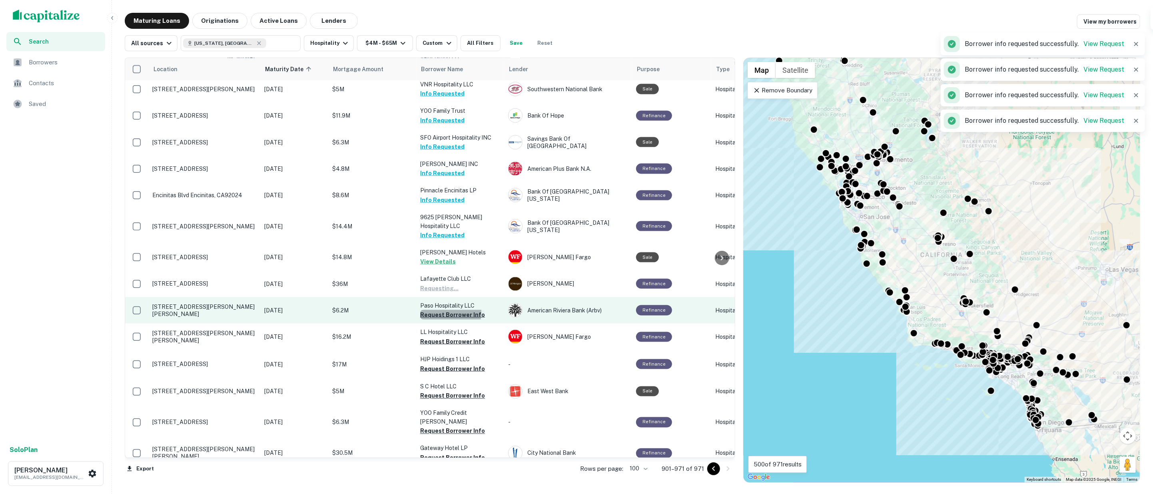
click at [438, 310] on button "Request Borrower Info" at bounding box center [452, 315] width 65 height 10
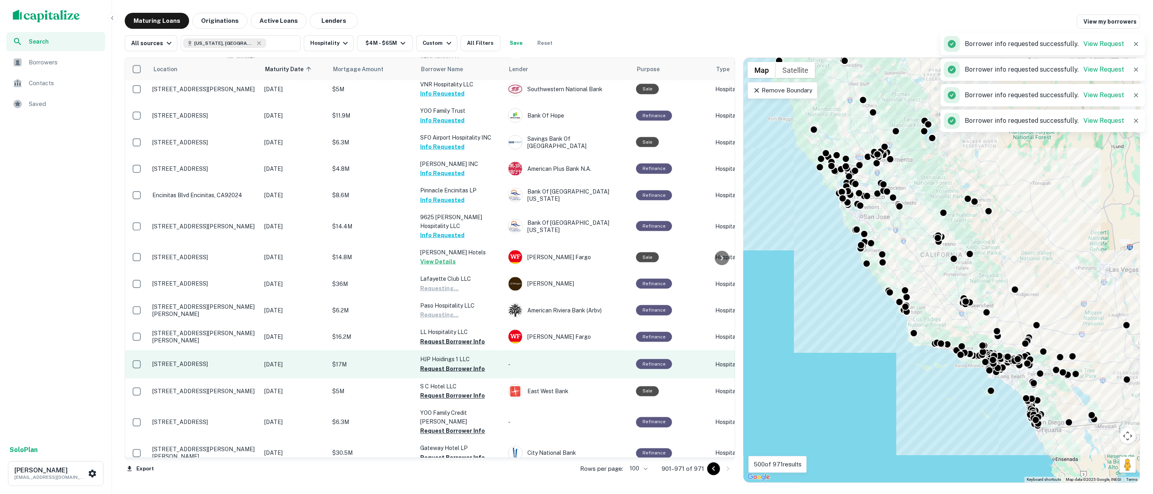
click at [442, 337] on button "Request Borrower Info" at bounding box center [452, 342] width 65 height 10
click at [442, 364] on button "Request Borrower Info" at bounding box center [452, 369] width 65 height 10
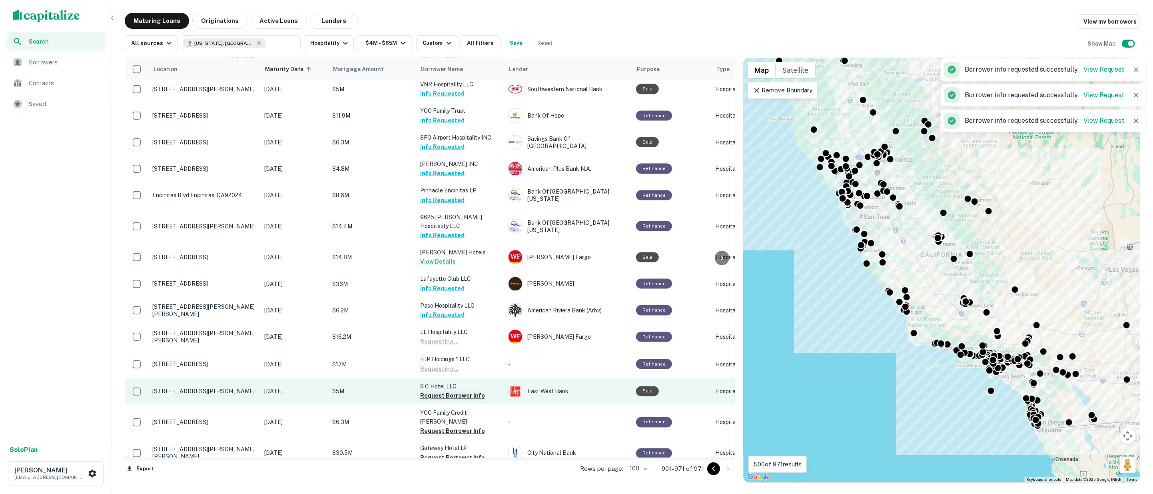
click at [445, 391] on button "Request Borrower Info" at bounding box center [452, 396] width 65 height 10
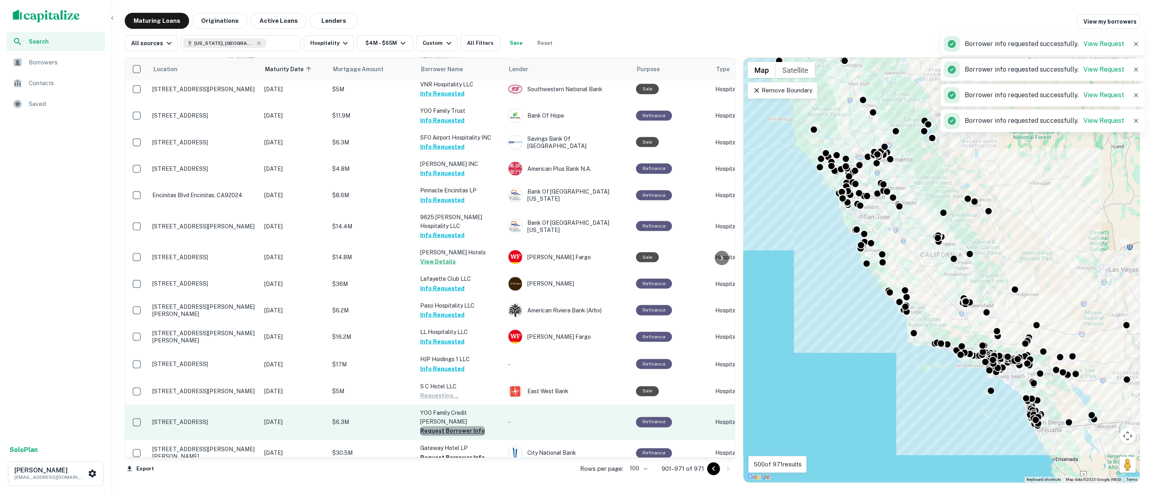
click at [453, 426] on button "Request Borrower Info" at bounding box center [452, 431] width 65 height 10
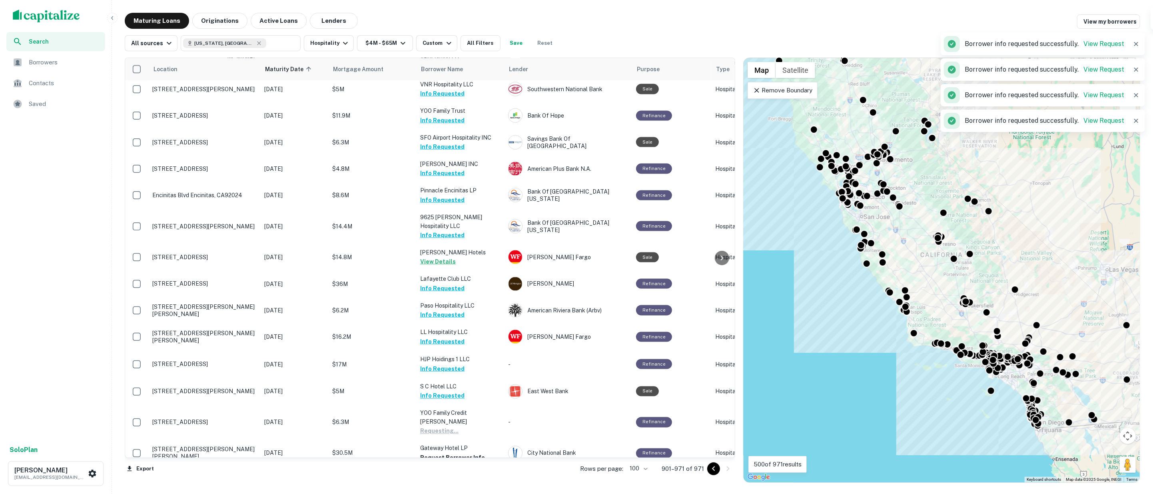
scroll to position [1110, 0]
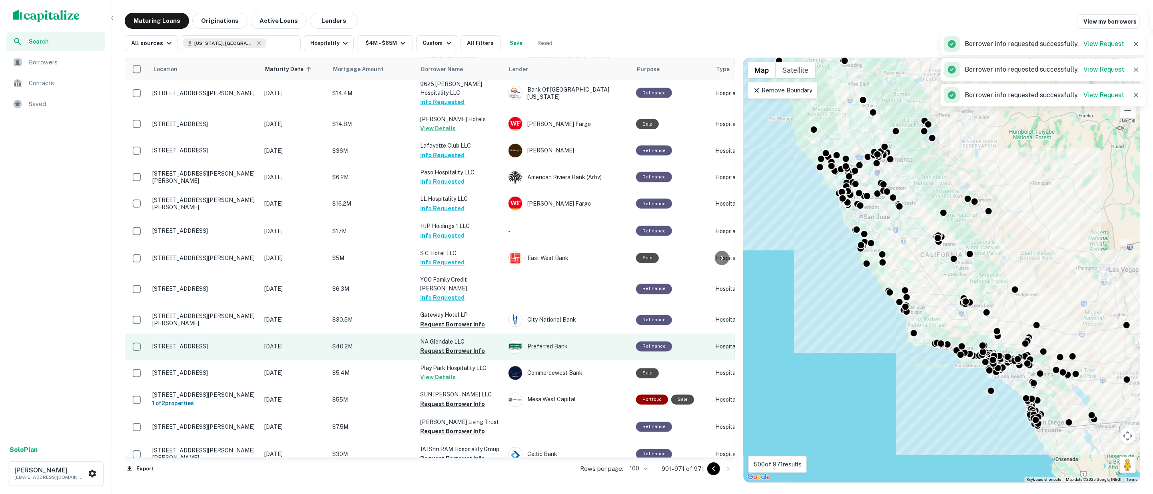
click at [431, 320] on button "Request Borrower Info" at bounding box center [452, 325] width 65 height 10
drag, startPoint x: 437, startPoint y: 324, endPoint x: 437, endPoint y: 333, distance: 8.4
click at [437, 346] on button "Request Borrower Info" at bounding box center [452, 351] width 65 height 10
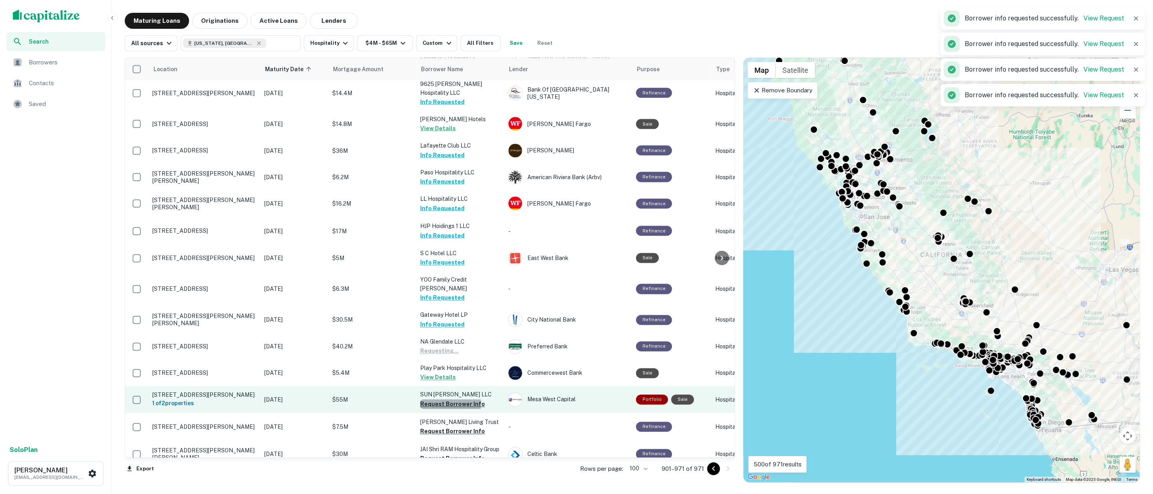
click at [439, 399] on button "Request Borrower Info" at bounding box center [452, 404] width 65 height 10
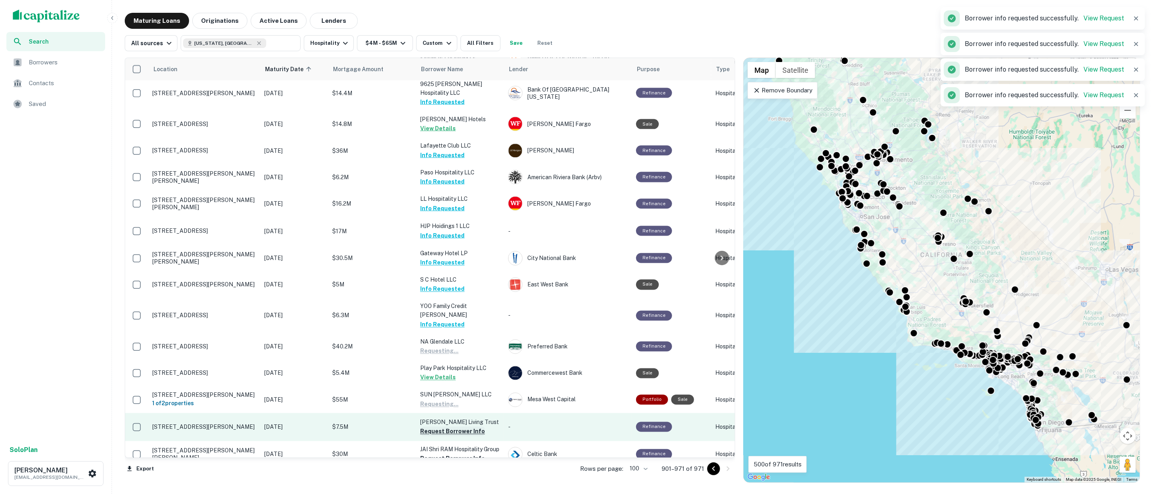
click at [436, 427] on button "Request Borrower Info" at bounding box center [452, 432] width 65 height 10
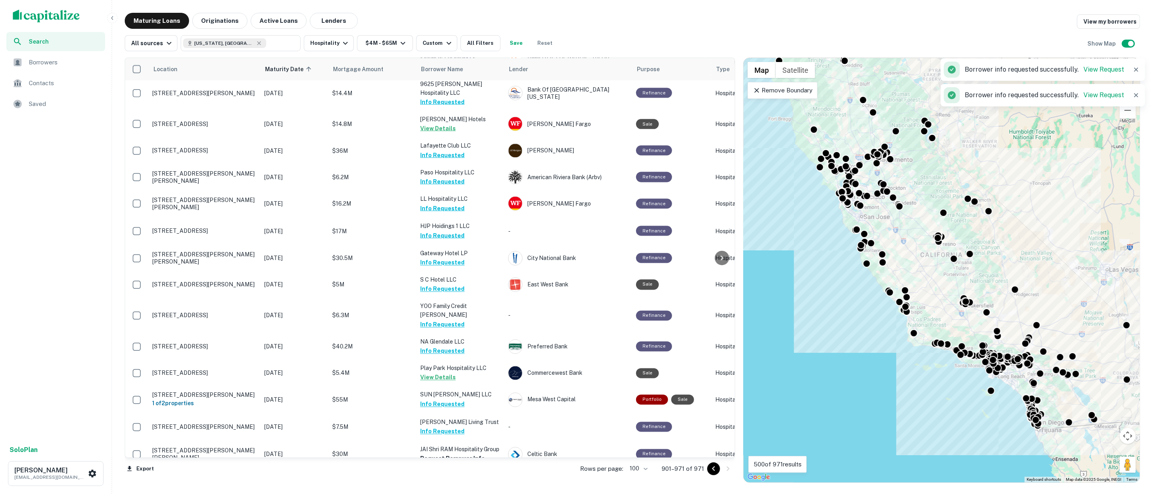
scroll to position [1288, 0]
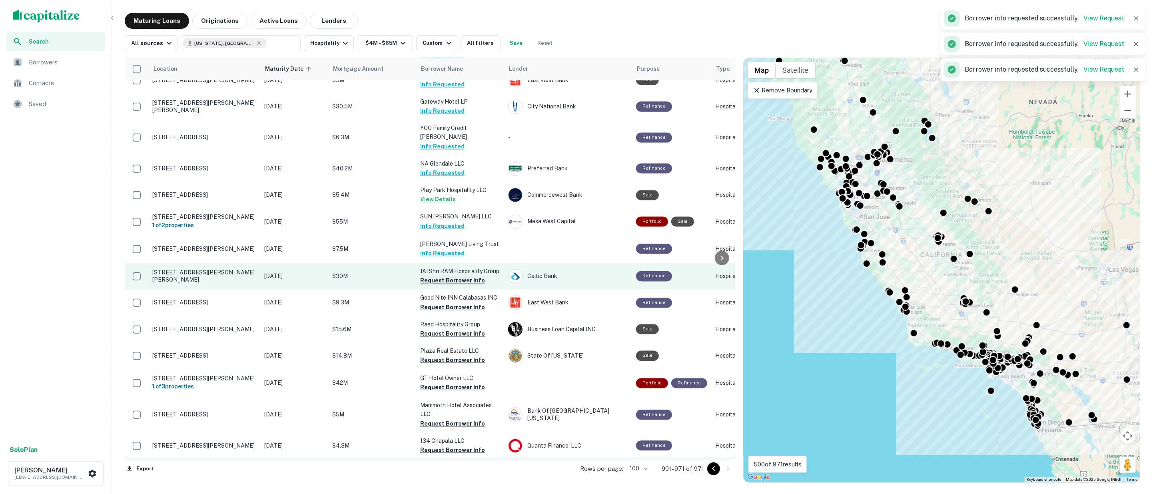
click at [436, 276] on button "Request Borrower Info" at bounding box center [452, 281] width 65 height 10
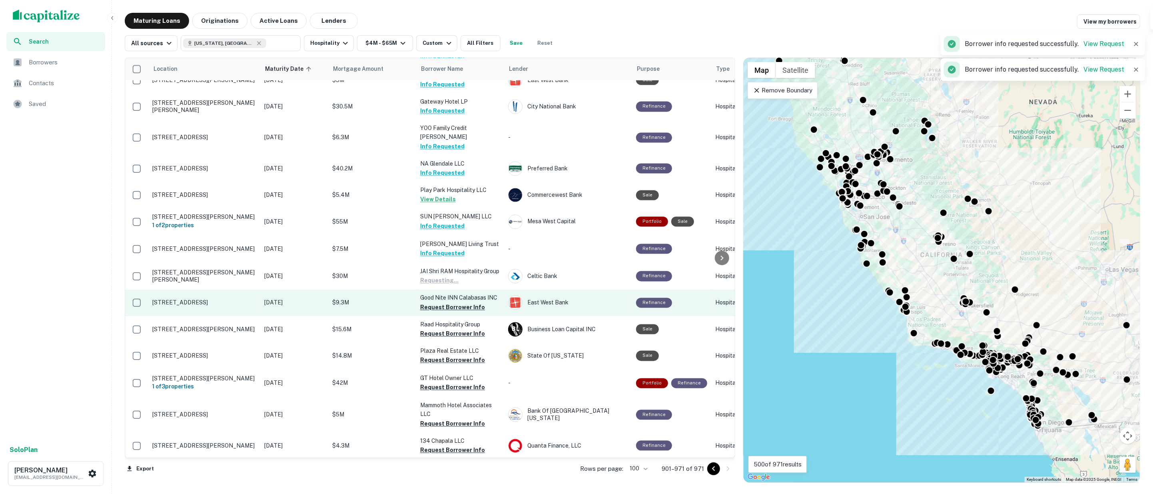
drag, startPoint x: 437, startPoint y: 294, endPoint x: 437, endPoint y: 304, distance: 9.6
click at [437, 303] on button "Request Borrower Info" at bounding box center [452, 308] width 65 height 10
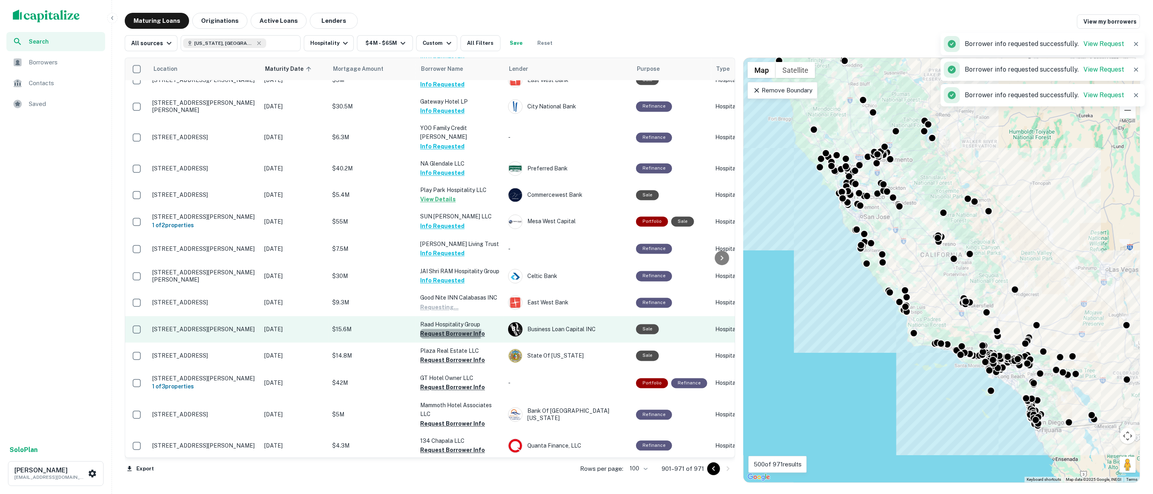
click at [439, 329] on button "Request Borrower Info" at bounding box center [452, 334] width 65 height 10
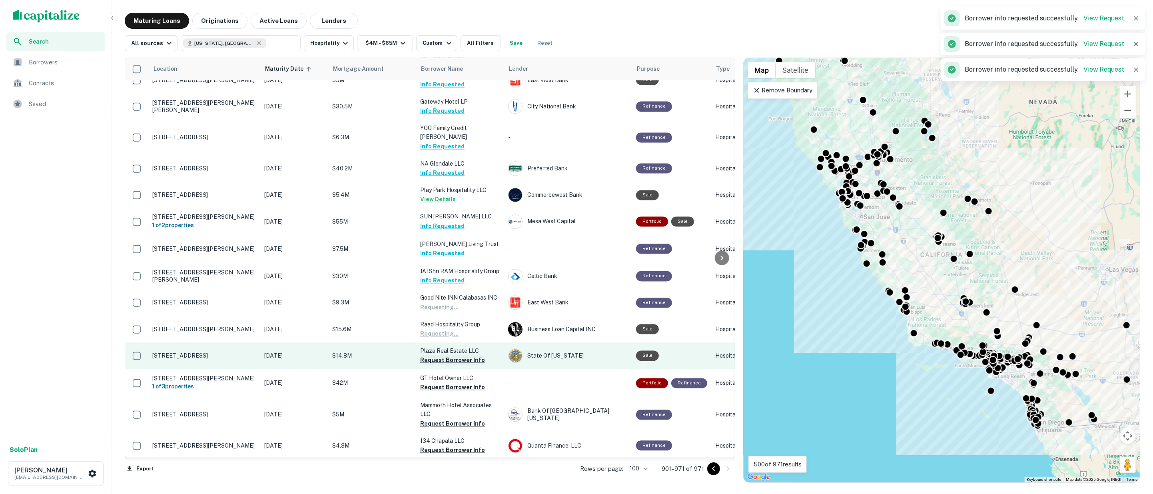
click at [442, 355] on button "Request Borrower Info" at bounding box center [452, 360] width 65 height 10
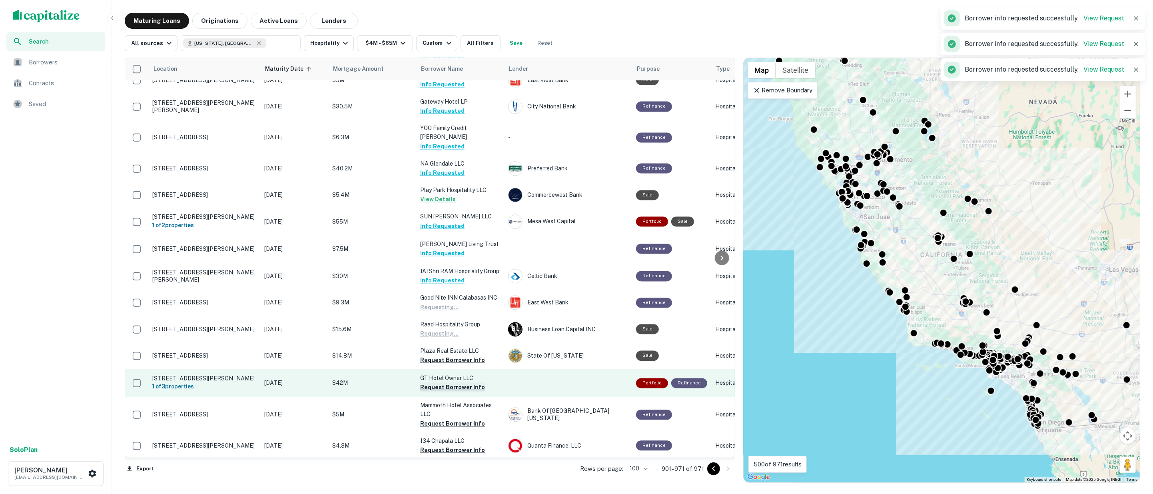
click at [444, 383] on button "Request Borrower Info" at bounding box center [452, 388] width 65 height 10
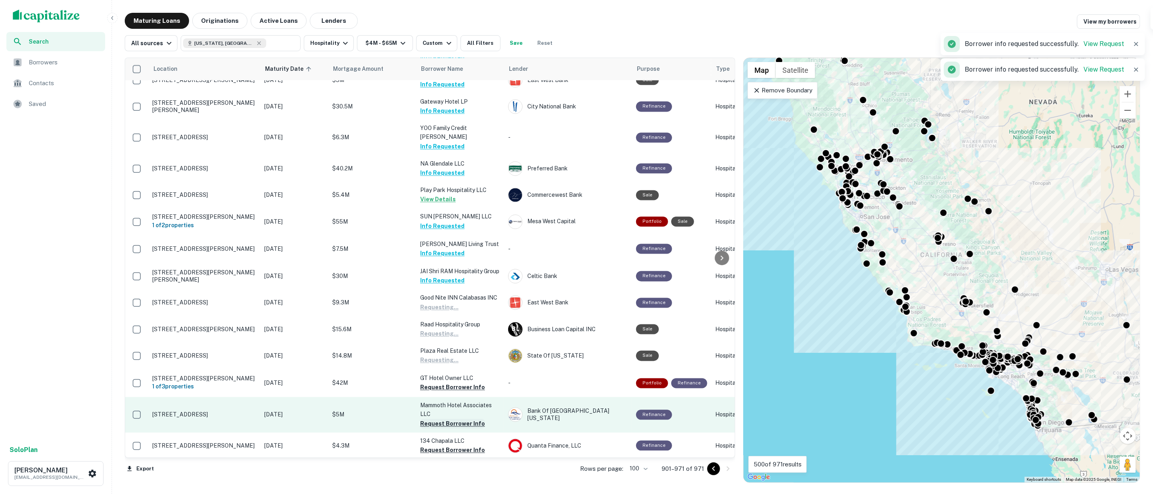
drag, startPoint x: 443, startPoint y: 414, endPoint x: 435, endPoint y: 416, distance: 8.3
click at [443, 419] on button "Request Borrower Info" at bounding box center [452, 424] width 65 height 10
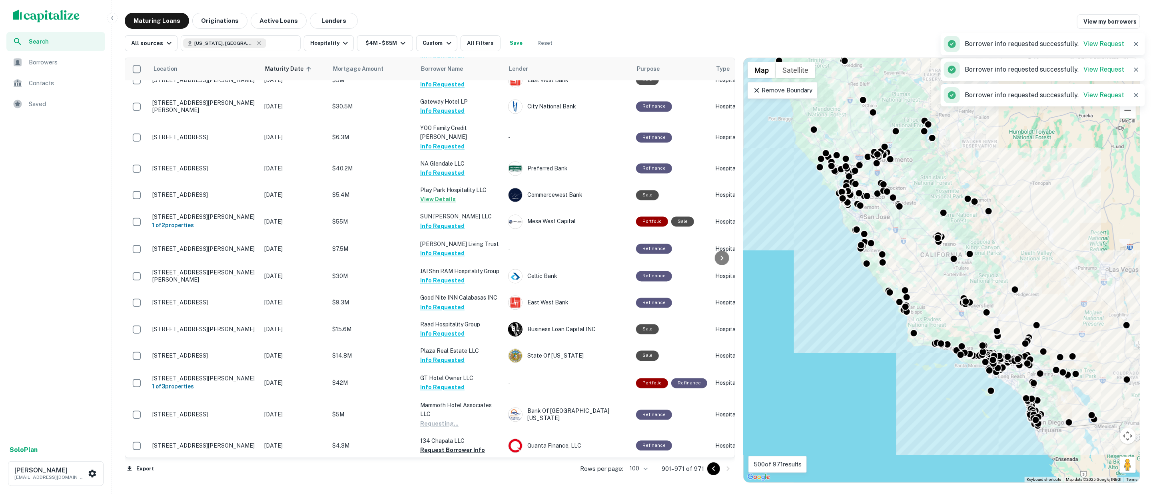
scroll to position [1421, 0]
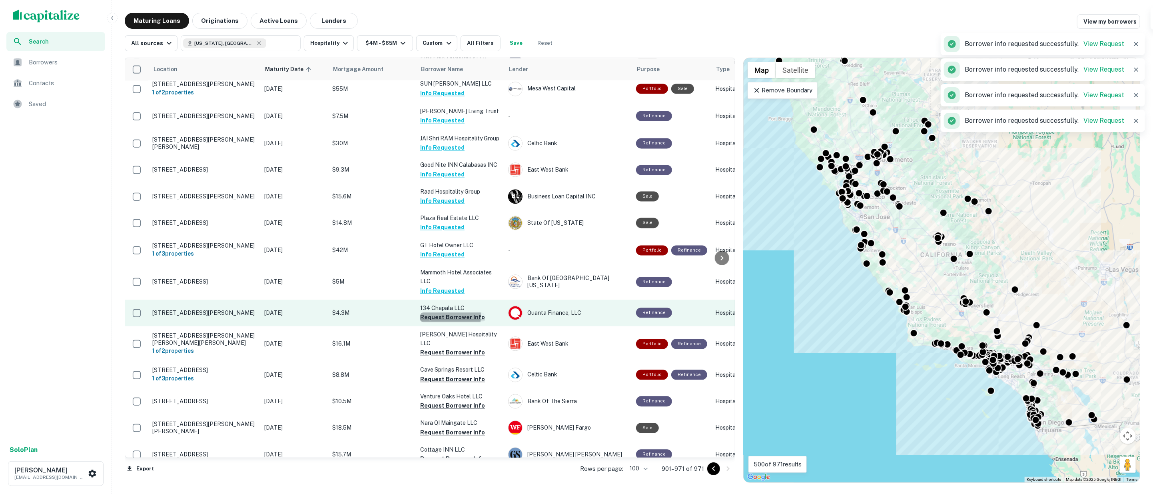
click at [428, 312] on button "Request Borrower Info" at bounding box center [452, 317] width 65 height 10
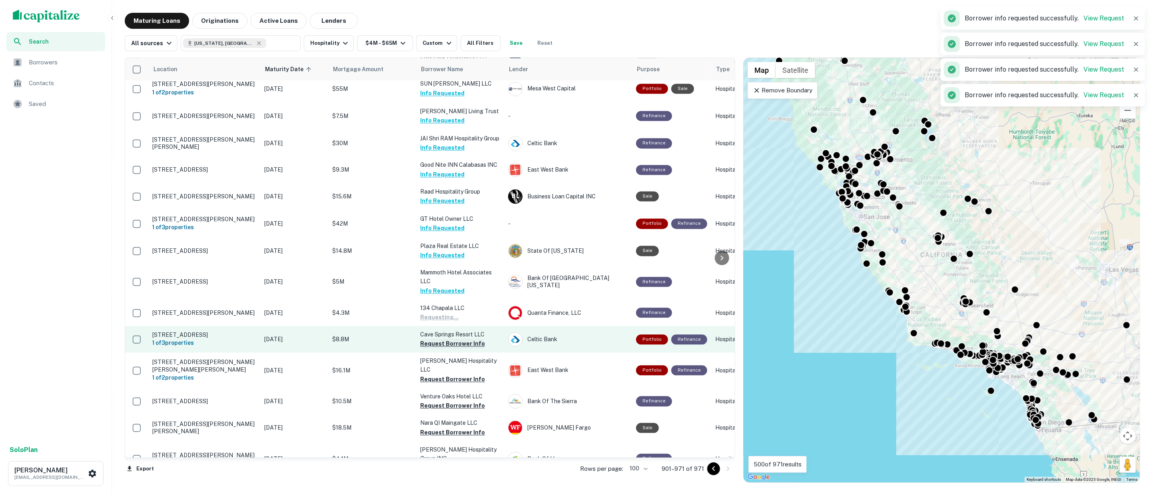
click at [453, 339] on button "Request Borrower Info" at bounding box center [452, 344] width 65 height 10
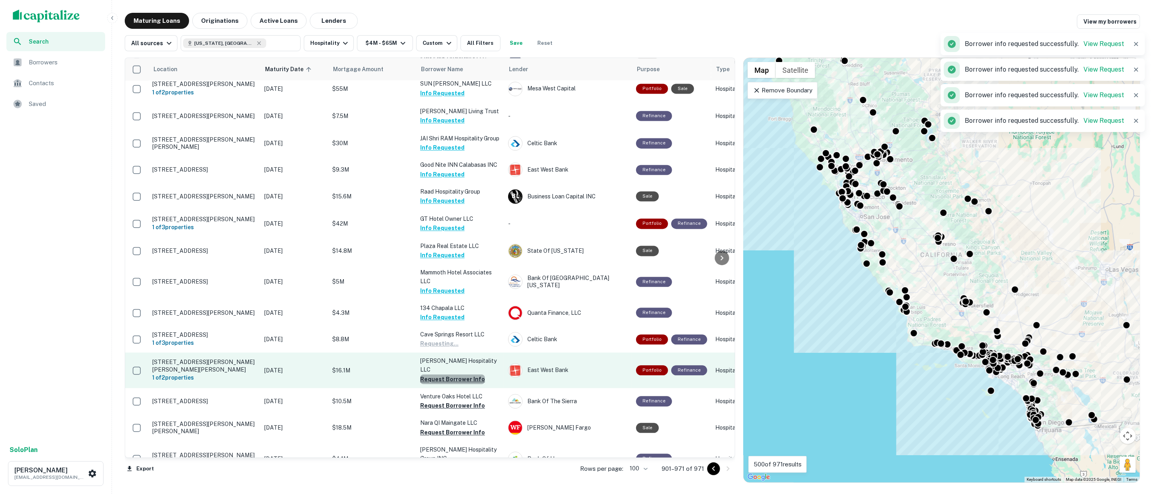
click at [453, 374] on button "Request Borrower Info" at bounding box center [452, 379] width 65 height 10
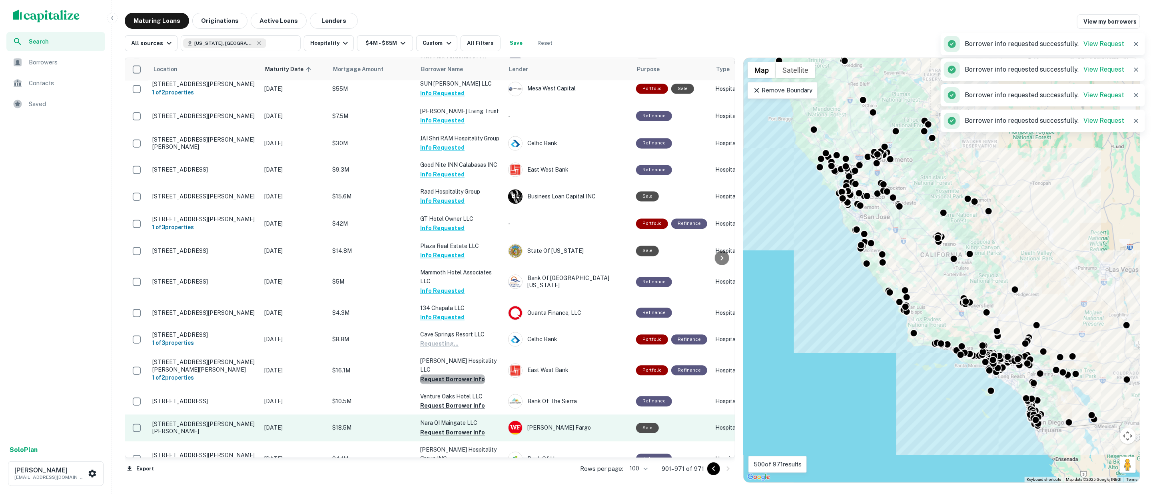
click at [448, 401] on button "Request Borrower Info" at bounding box center [452, 406] width 65 height 10
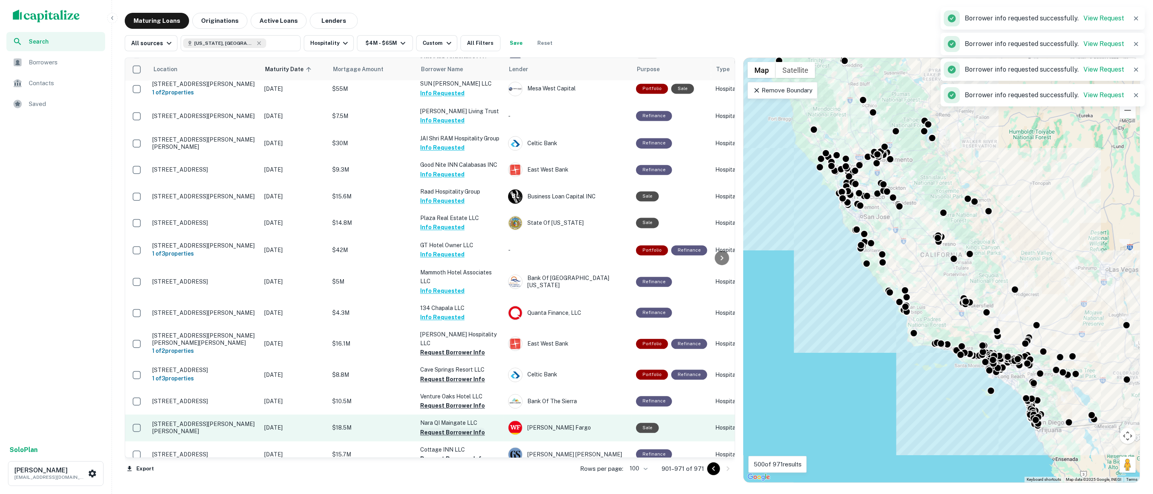
click at [449, 427] on button "Request Borrower Info" at bounding box center [452, 432] width 65 height 10
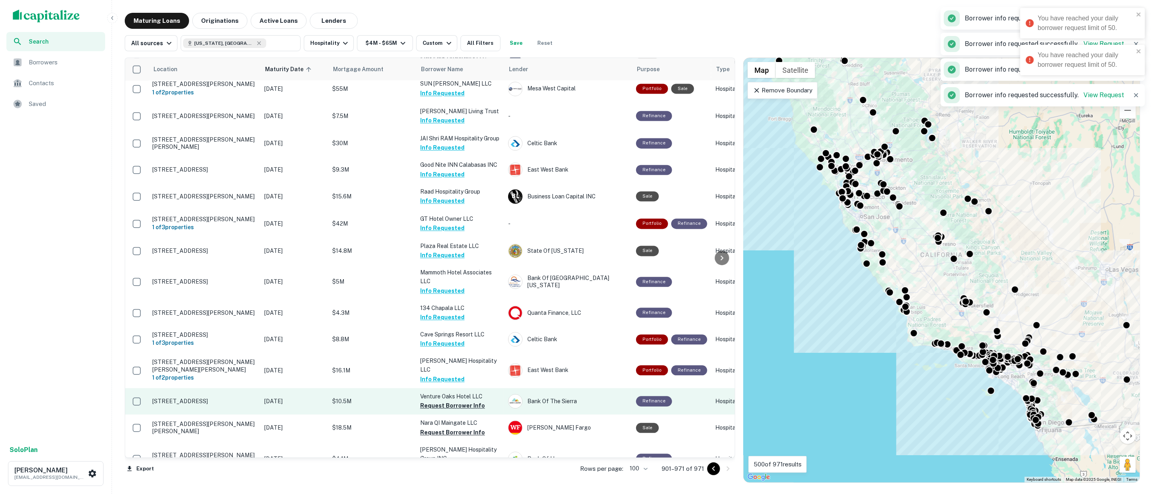
scroll to position [1510, 0]
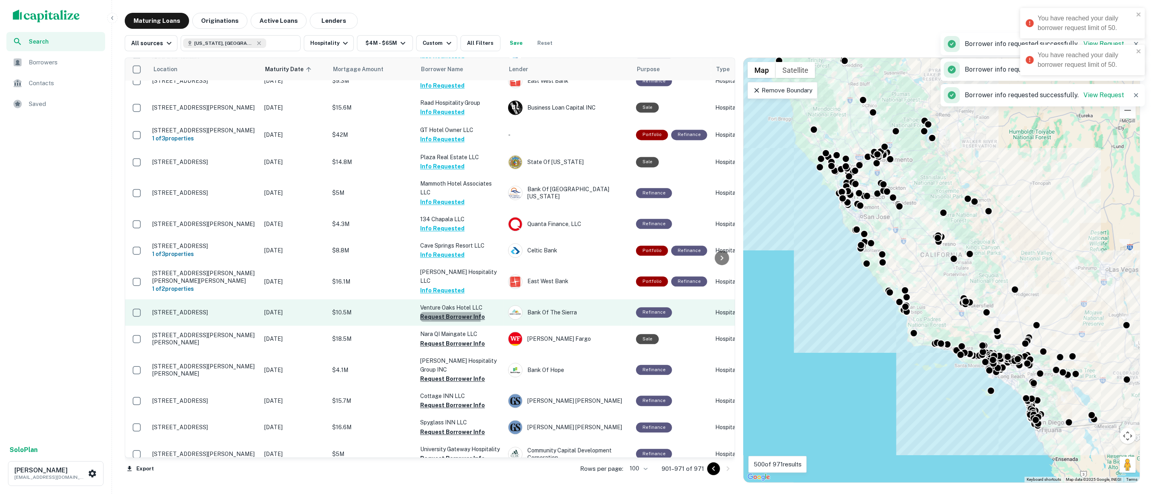
click at [442, 312] on button "Request Borrower Info" at bounding box center [452, 317] width 65 height 10
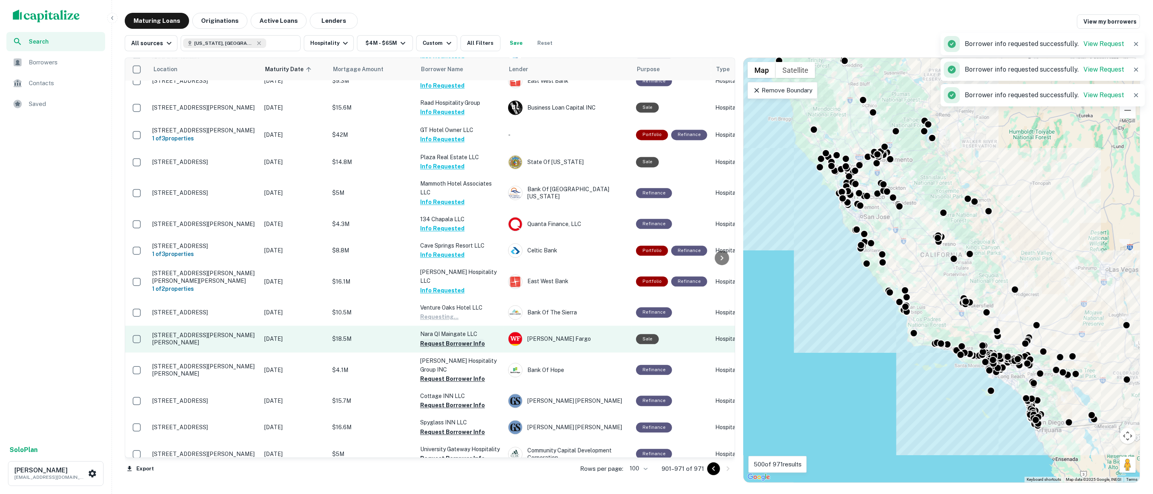
click at [444, 339] on button "Request Borrower Info" at bounding box center [452, 344] width 65 height 10
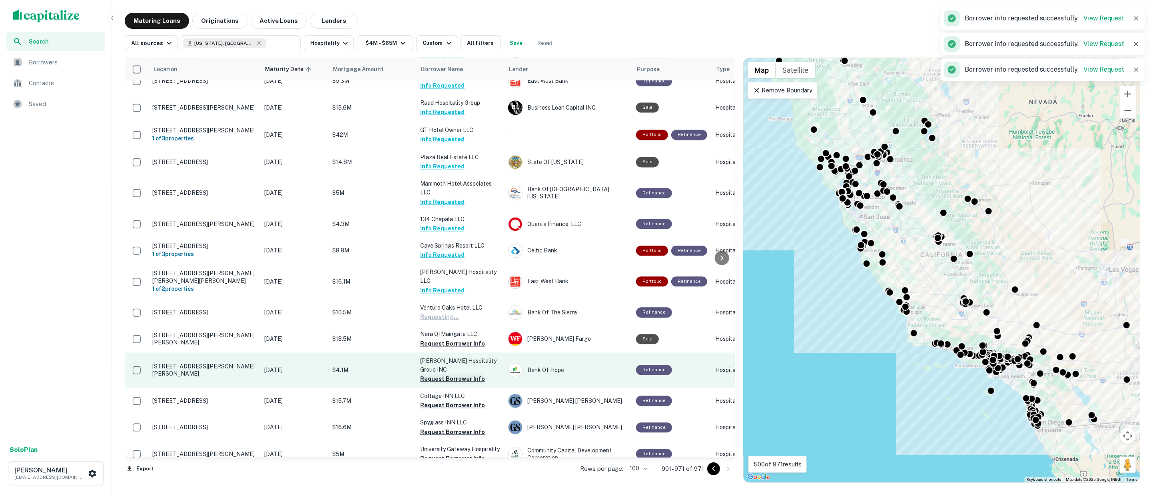
click at [447, 374] on button "Request Borrower Info" at bounding box center [452, 379] width 65 height 10
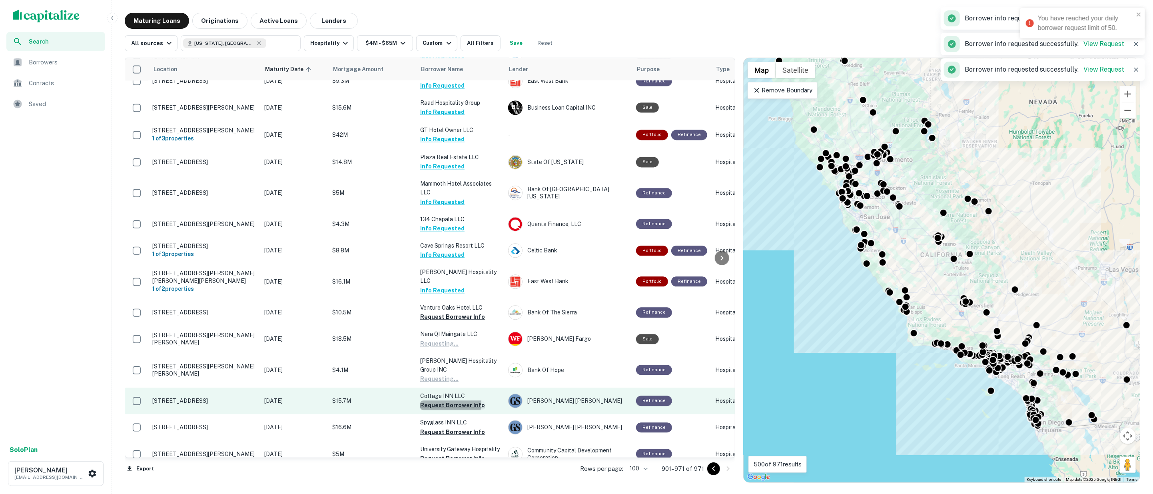
click at [447, 400] on button "Request Borrower Info" at bounding box center [452, 405] width 65 height 10
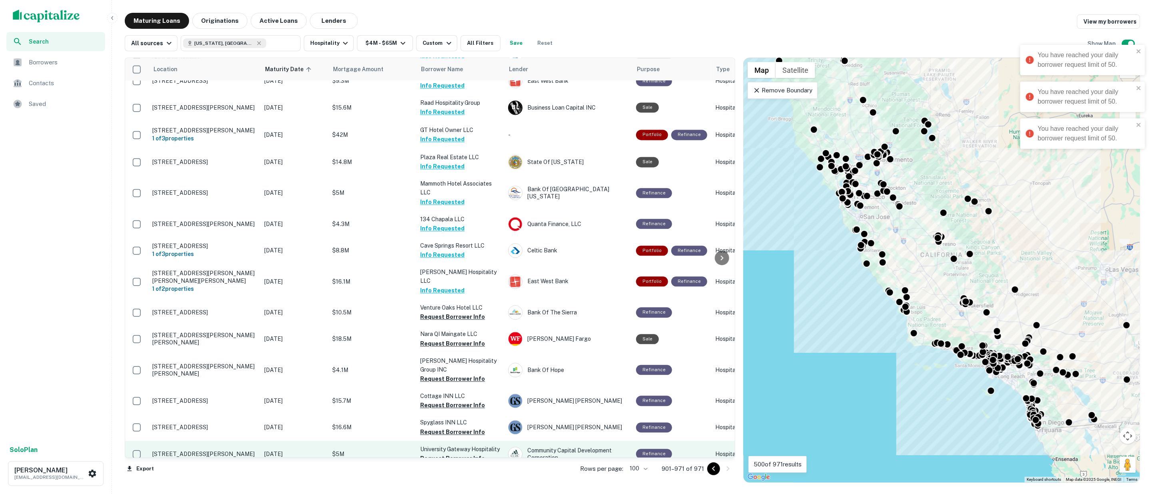
scroll to position [1619, 0]
